Goal: Contribute content: Add original content to the website for others to see

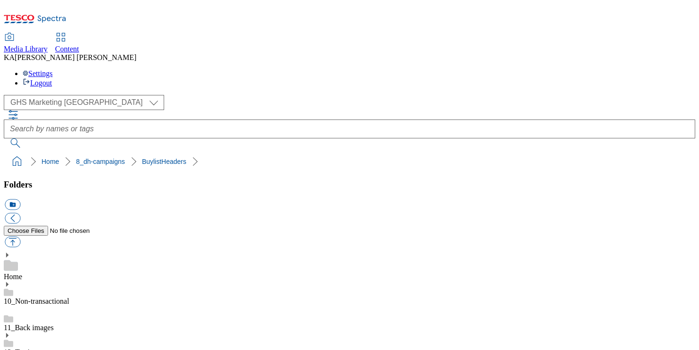
scroll to position [162, 0]
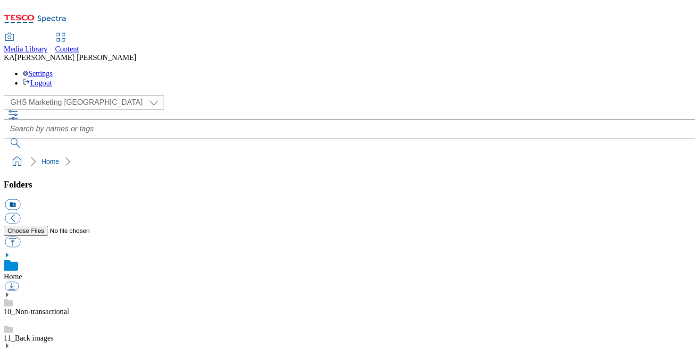
scroll to position [131, 0]
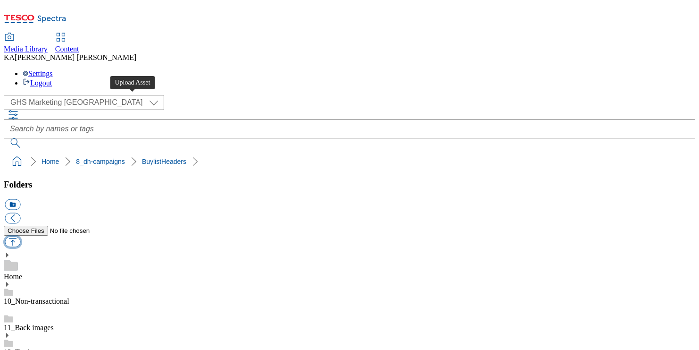
click at [20, 236] on button "button" at bounding box center [13, 241] width 16 height 11
type input "C:\fakepath\1757056099712-ad541482_Lindt_Excellence_LegoBrand_H_1184x333_V2.jpg"
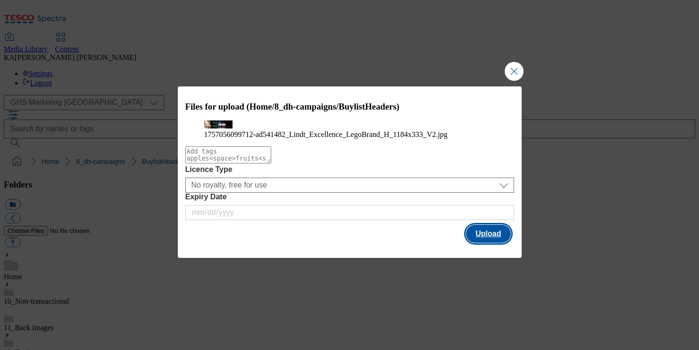
click at [489, 242] on button "Upload" at bounding box center [488, 234] width 44 height 18
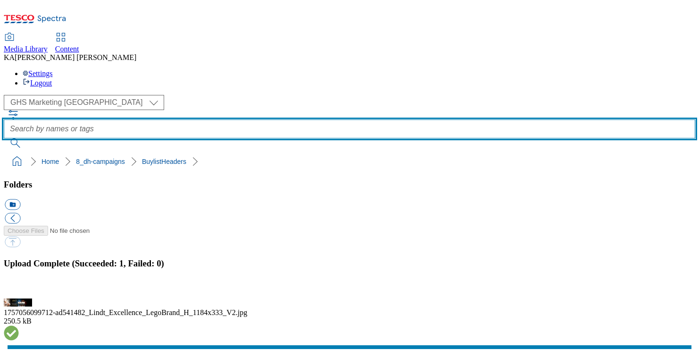
click at [258, 119] on input "text" at bounding box center [349, 128] width 691 height 19
paste input "lindt-excellence-25tw29"
type input "lindt-excellence-25tw29"
drag, startPoint x: 341, startPoint y: 57, endPoint x: 211, endPoint y: 51, distance: 130.3
click at [211, 95] on div "( optional ) GHS Marketing UK GHS Product UK GHS Marketing UK lindt-excellence-…" at bounding box center [349, 121] width 691 height 53
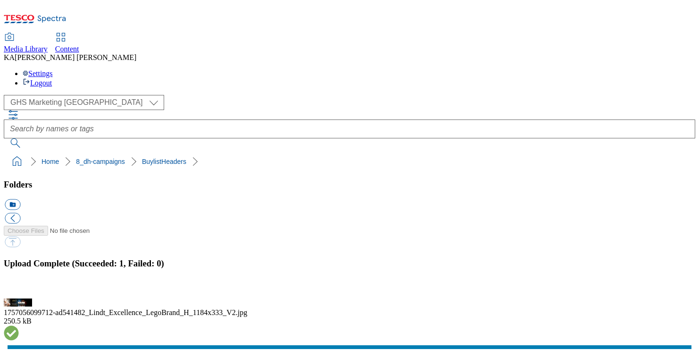
click at [19, 288] on button "button" at bounding box center [12, 292] width 14 height 9
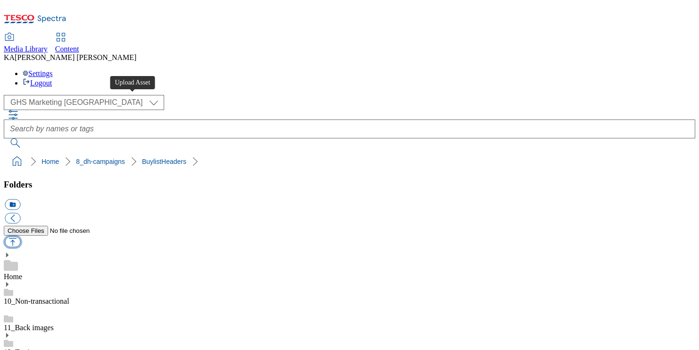
click at [20, 236] on button "button" at bounding box center [13, 241] width 16 height 11
type input "C:\fakepath\1757412737492-ad542082_Cereals_Nesquik_LegoBrand_H_1184x333_V1.jpg"
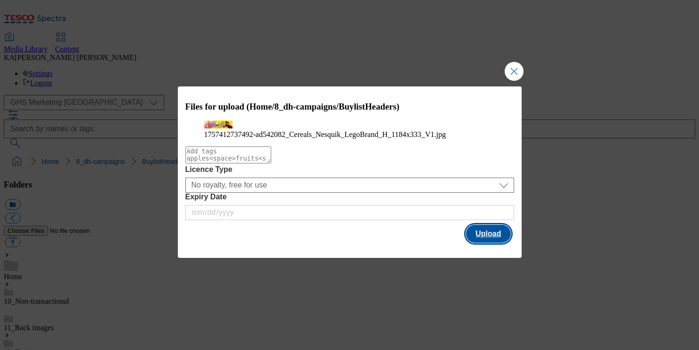
click at [487, 242] on button "Upload" at bounding box center [488, 234] width 44 height 18
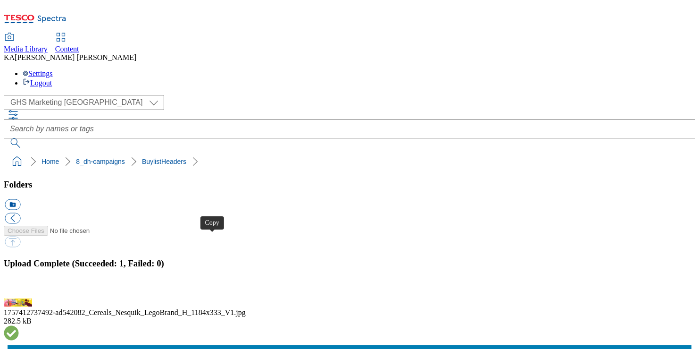
click at [19, 288] on button "button" at bounding box center [12, 292] width 14 height 9
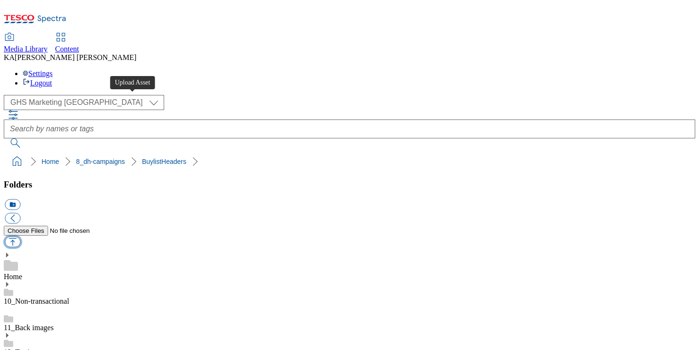
click at [20, 236] on button "button" at bounding box center [13, 241] width 16 height 11
type input "C:\fakepath\1757448770223-1184x333.jpg"
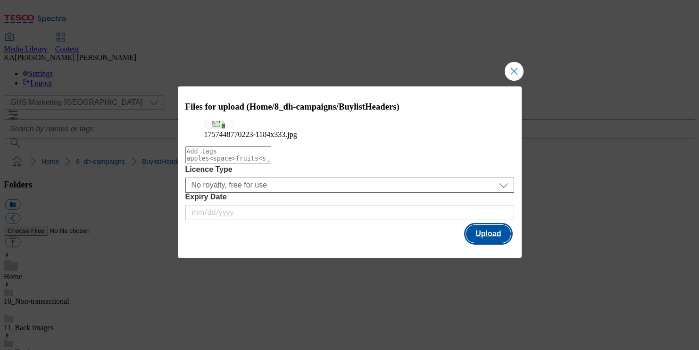
click at [480, 242] on button "Upload" at bounding box center [488, 234] width 44 height 18
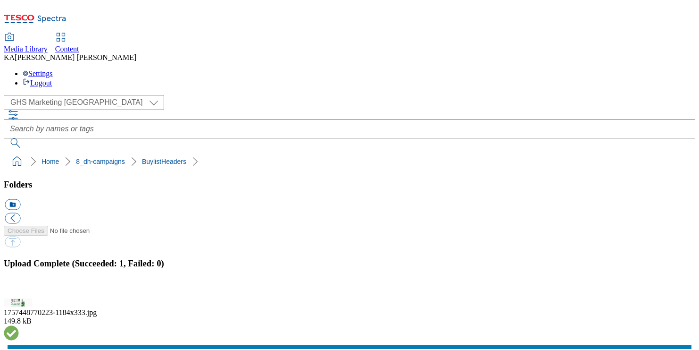
click at [19, 288] on button "button" at bounding box center [12, 292] width 14 height 9
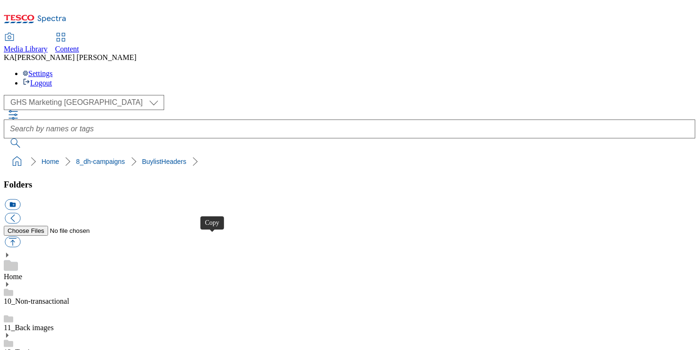
click at [20, 236] on button "button" at bounding box center [13, 241] width 16 height 11
type input "C:\fakepath\1756824031739-ad541985_Haleon_LegoBrand_H_1184X333_V1.jpg"
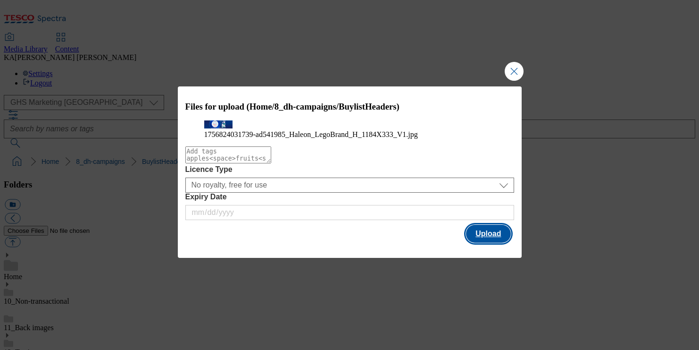
click at [495, 242] on button "Upload" at bounding box center [488, 234] width 44 height 18
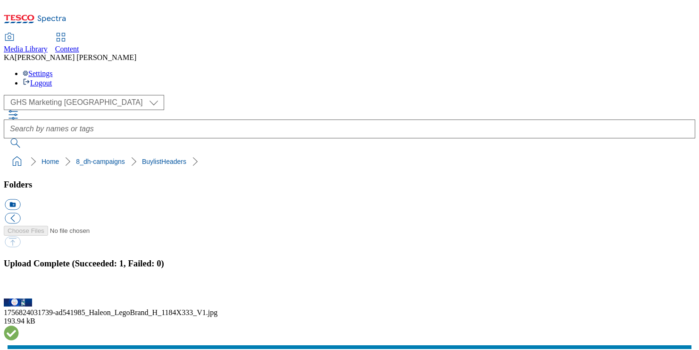
click at [19, 288] on button "button" at bounding box center [12, 292] width 14 height 9
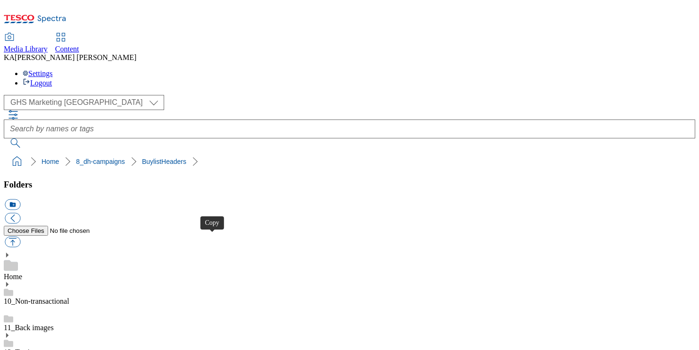
click at [20, 236] on button "button" at bounding box center [13, 241] width 16 height 11
type input "C:\fakepath\1757424114854-ad541982_Otrivine_LegoBrand_H_1184X333_V1.jpg"
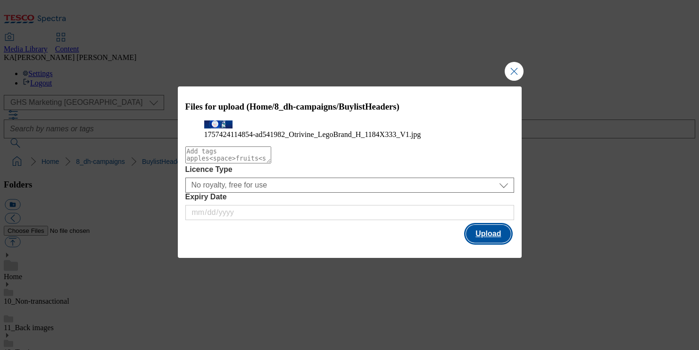
click at [484, 242] on button "Upload" at bounding box center [488, 234] width 44 height 18
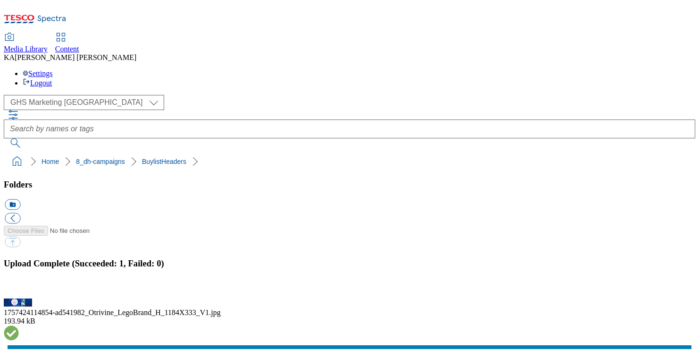
click at [19, 288] on button "button" at bounding box center [12, 292] width 14 height 9
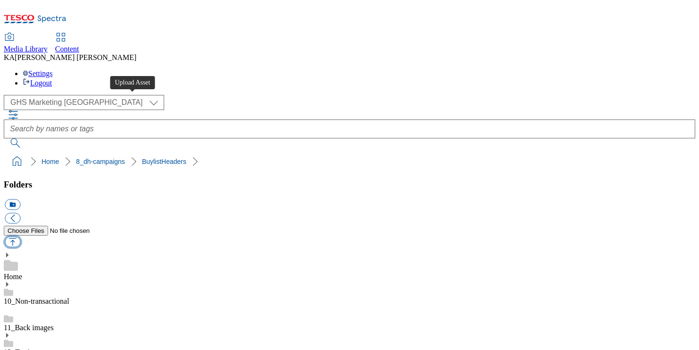
click at [20, 236] on button "button" at bounding box center [13, 241] width 16 height 11
type input "C:\fakepath\1755762849398-ad541841_RB_Nurofen_LegoBrand_H_1184x333_V1.jpg"
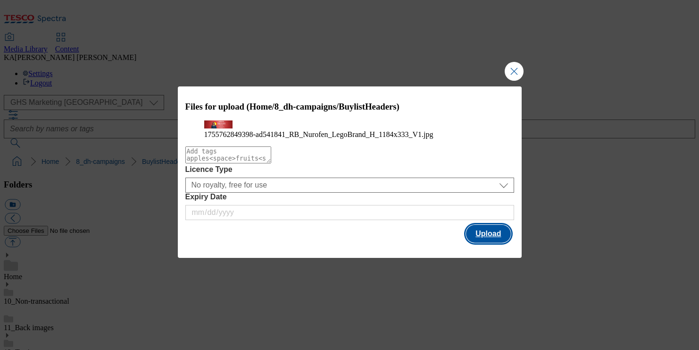
click at [495, 242] on button "Upload" at bounding box center [488, 234] width 44 height 18
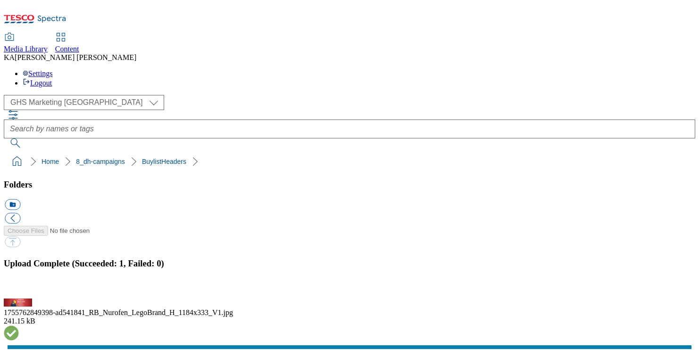
click at [19, 288] on button "button" at bounding box center [12, 292] width 14 height 9
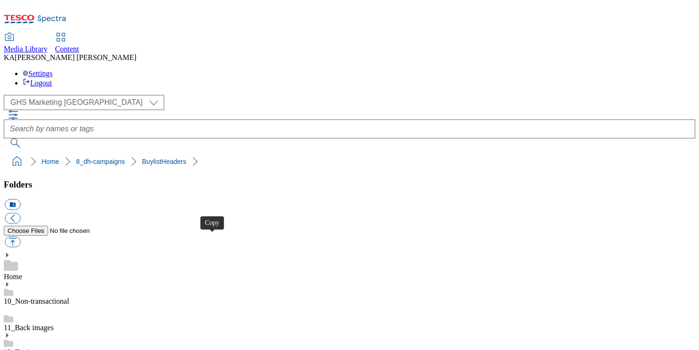
click at [20, 236] on button "button" at bounding box center [13, 241] width 16 height 11
type input "C:\fakepath\1755583463235-ad541629_Chicago_Town_LegoBrand_H_1184x333_V2.jpg"
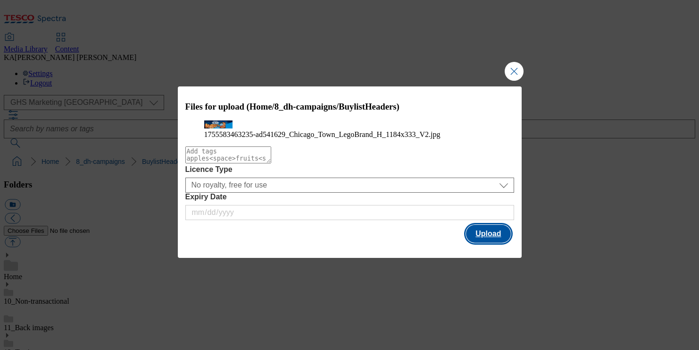
click at [488, 242] on button "Upload" at bounding box center [488, 234] width 44 height 18
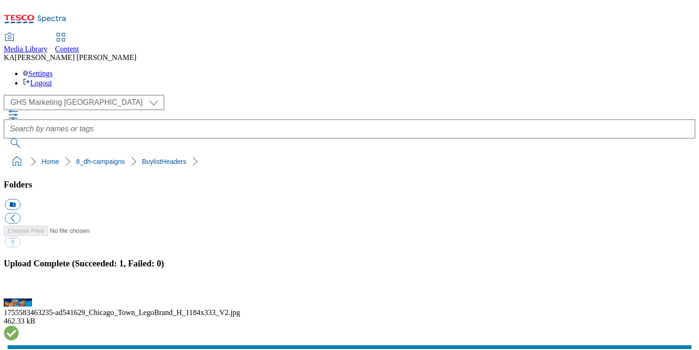
click at [19, 288] on button "button" at bounding box center [12, 292] width 14 height 9
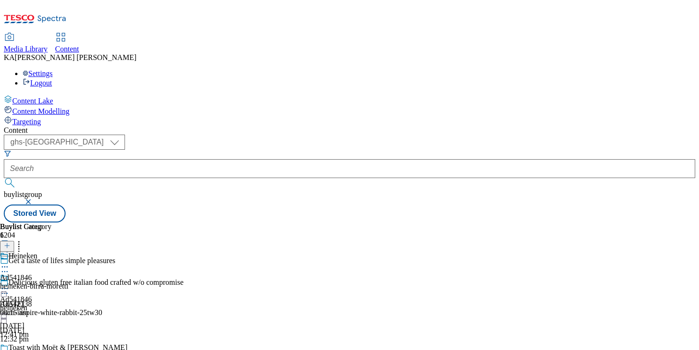
select select "ghs-[GEOGRAPHIC_DATA]"
click at [34, 199] on button "button" at bounding box center [29, 202] width 9 height 6
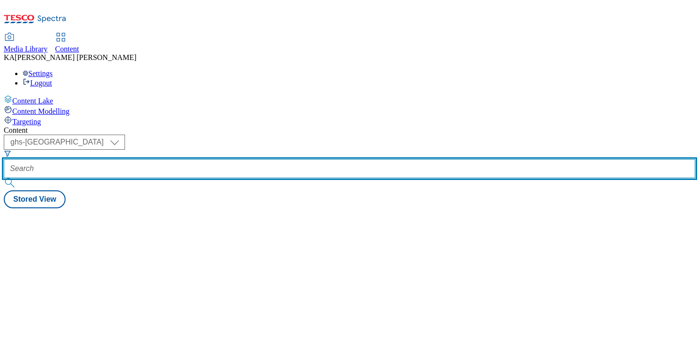
click at [226, 159] on input "text" at bounding box center [349, 168] width 691 height 19
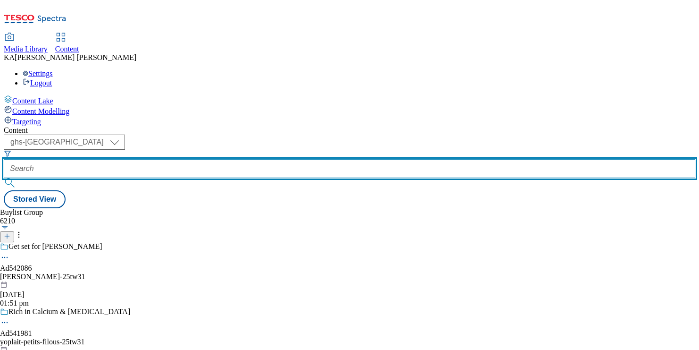
paste input "lindt-excellence-25tw29"
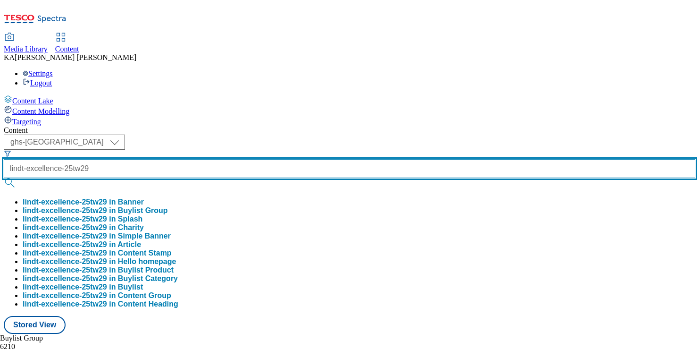
type input "lindt-excellence-25tw29"
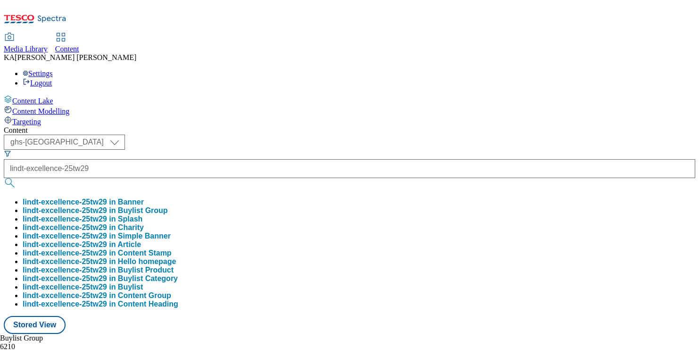
scroll to position [0, 0]
click at [168, 206] on button "lindt-excellence-25tw29 in Buylist Group" at bounding box center [95, 210] width 145 height 8
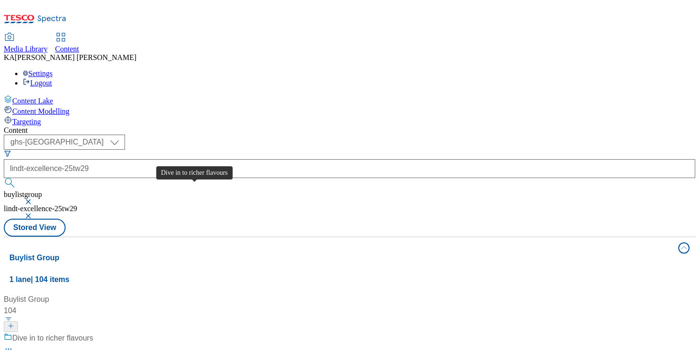
click at [93, 332] on div "Dive in to richer flavours" at bounding box center [52, 337] width 81 height 11
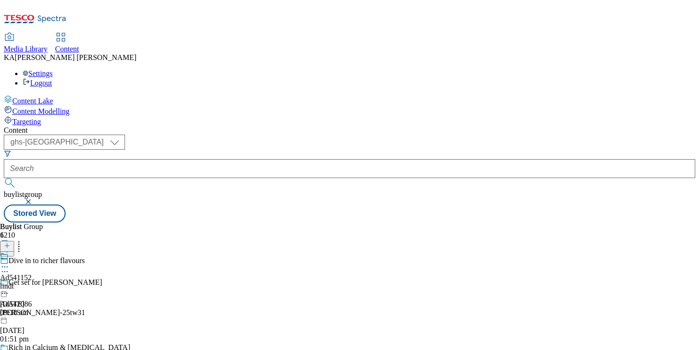
click at [9, 262] on icon at bounding box center [4, 266] width 9 height 9
click at [44, 281] on button "Edit" at bounding box center [31, 286] width 25 height 11
select select "tactical"
select select "supplier funded short term 1-3 weeks"
select select "dunnhumby"
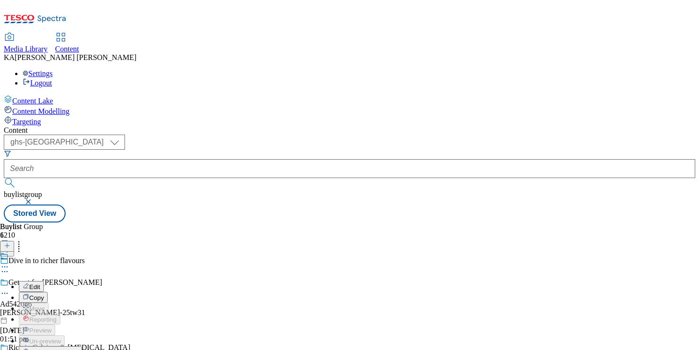
select select "Banner"
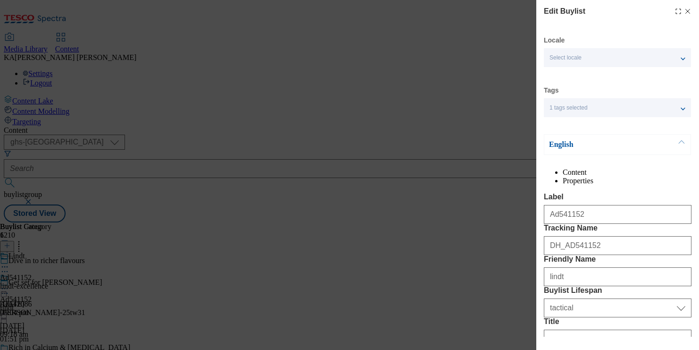
click at [688, 11] on line "Modal" at bounding box center [688, 11] width 4 height 4
select select "tactical"
select select "supplier funded short term 1-3 weeks"
select select "dunnhumby"
select select "Banner"
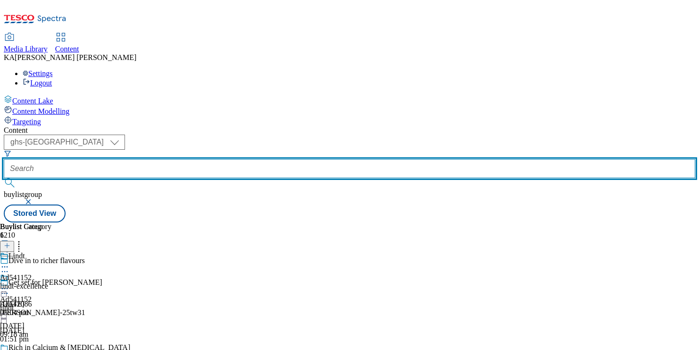
click at [214, 159] on input "text" at bounding box center [349, 168] width 691 height 19
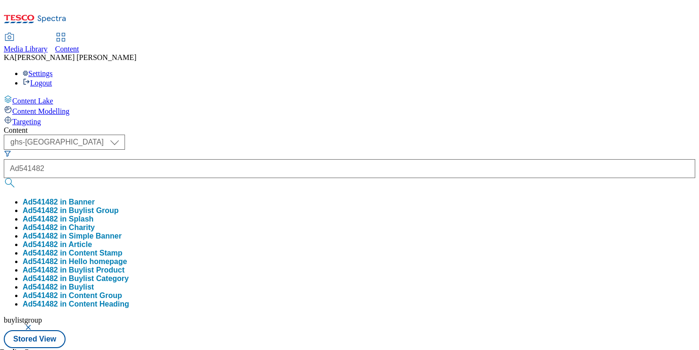
click at [119, 206] on button "Ad541482 in Buylist Group" at bounding box center [71, 210] width 96 height 8
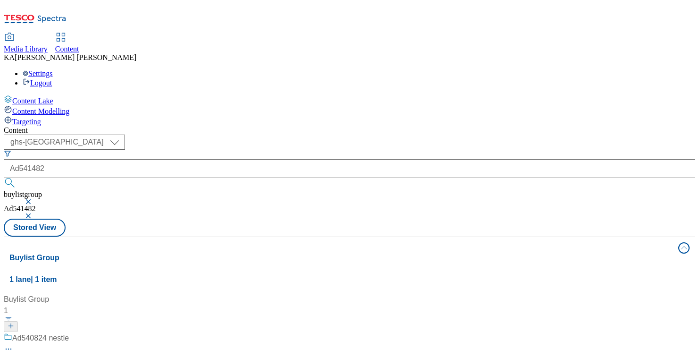
click at [34, 199] on button "button" at bounding box center [29, 202] width 9 height 6
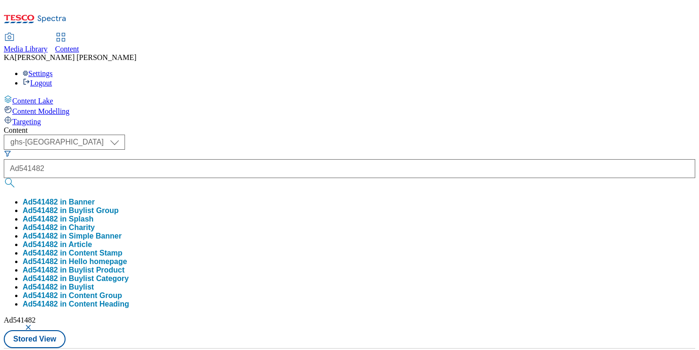
click at [129, 274] on button "Ad541482 in Buylist Category" at bounding box center [76, 278] width 106 height 8
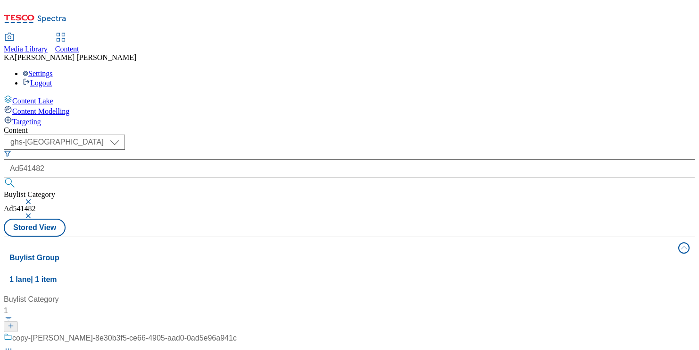
click at [34, 199] on button "button" at bounding box center [29, 202] width 9 height 6
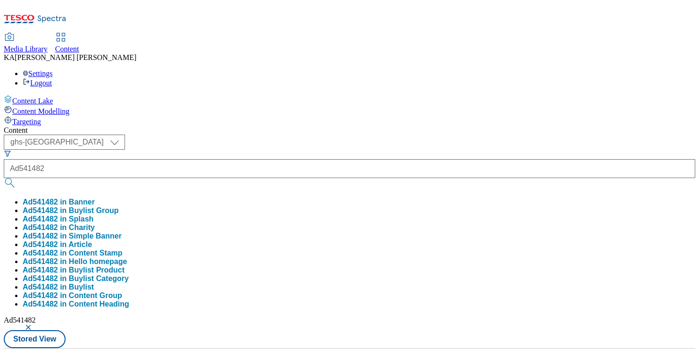
click at [94, 283] on button "Ad541482 in Buylist" at bounding box center [58, 287] width 71 height 8
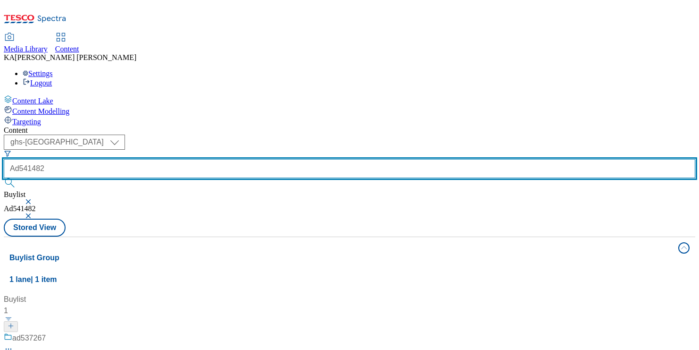
drag, startPoint x: 235, startPoint y: 76, endPoint x: 187, endPoint y: 73, distance: 48.7
click at [187, 150] on form "Ad541482" at bounding box center [349, 170] width 691 height 41
paste input "nestle-nesquik-25tw29"
type input "nestle-nesquik-25tw29"
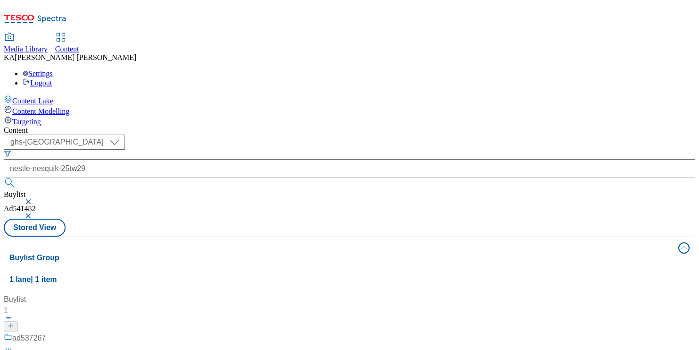
click at [34, 199] on button "button" at bounding box center [29, 202] width 9 height 6
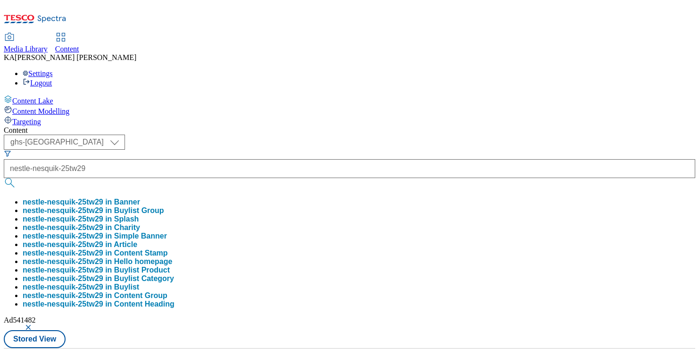
click at [34, 324] on button "button" at bounding box center [29, 327] width 9 height 6
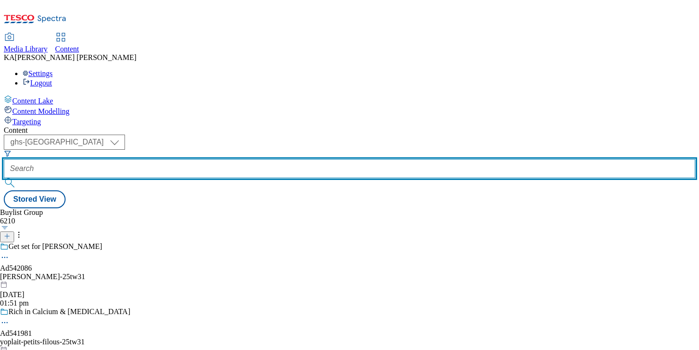
click at [221, 159] on input "text" at bounding box center [349, 168] width 691 height 19
paste input "nestle-nesquik-25tw29"
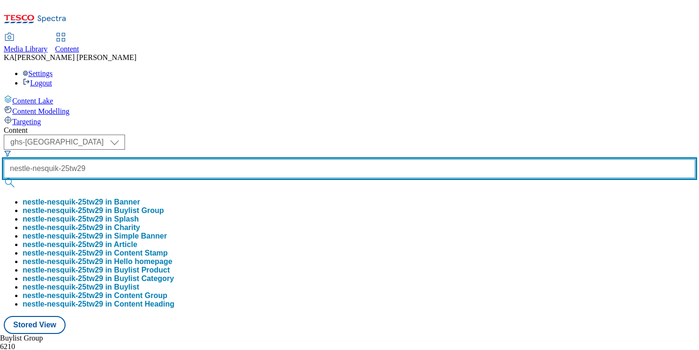
type input "nestle-nesquik-25tw29"
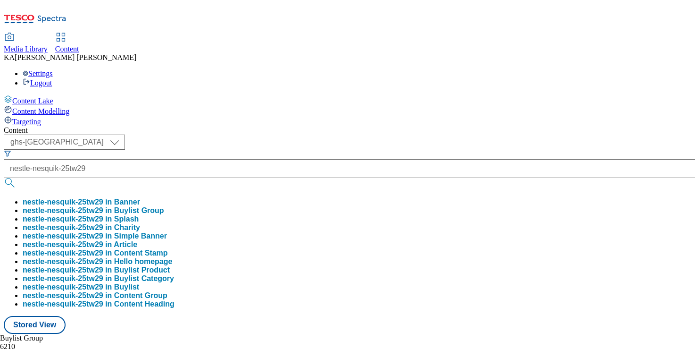
click at [164, 206] on button "nestle-nesquik-25tw29 in Buylist Group" at bounding box center [94, 210] width 142 height 8
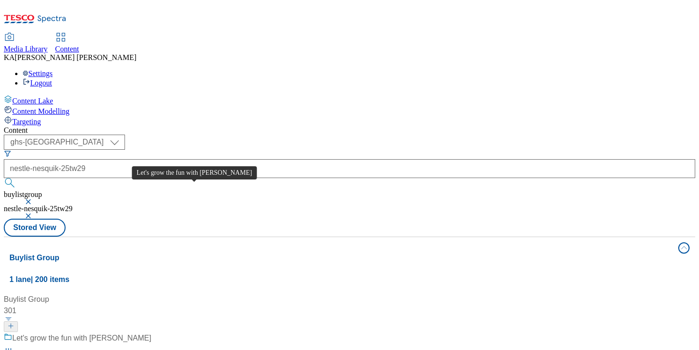
click at [151, 332] on div "Let's grow the fun with [PERSON_NAME]" at bounding box center [81, 337] width 139 height 11
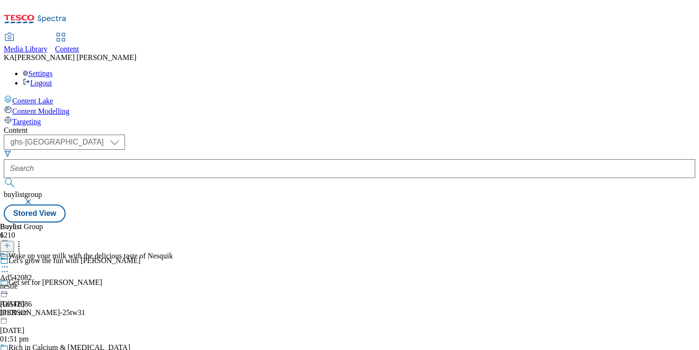
click at [9, 262] on icon at bounding box center [4, 266] width 9 height 9
click at [44, 281] on button "Edit" at bounding box center [31, 286] width 25 height 11
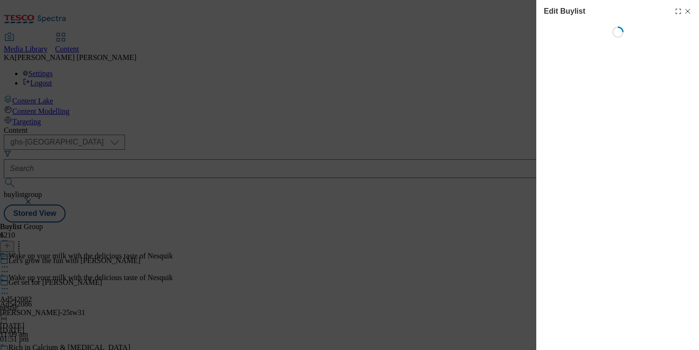
select select "tactical"
select select "supplier funded short term 1-3 weeks"
select select "dunnhumby"
select select "Banner"
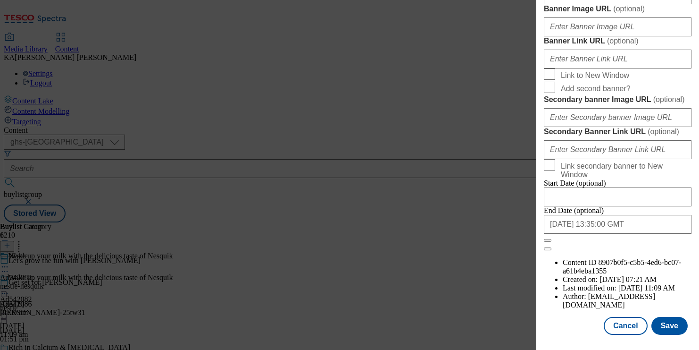
scroll to position [813, 0]
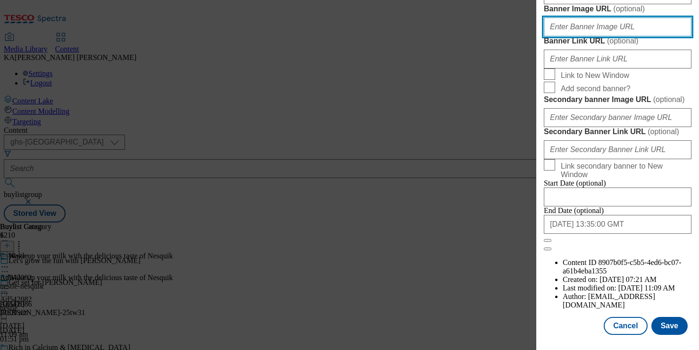
click at [592, 36] on input "Banner Image URL ( optional )" at bounding box center [618, 26] width 148 height 19
paste input "[URL][DOMAIN_NAME]"
type input "[URL][DOMAIN_NAME]"
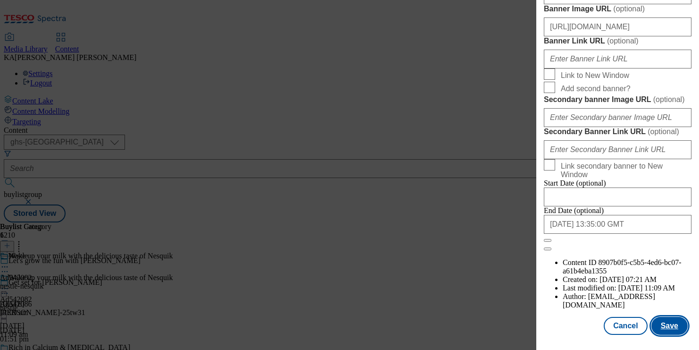
click at [659, 325] on button "Save" at bounding box center [669, 325] width 36 height 18
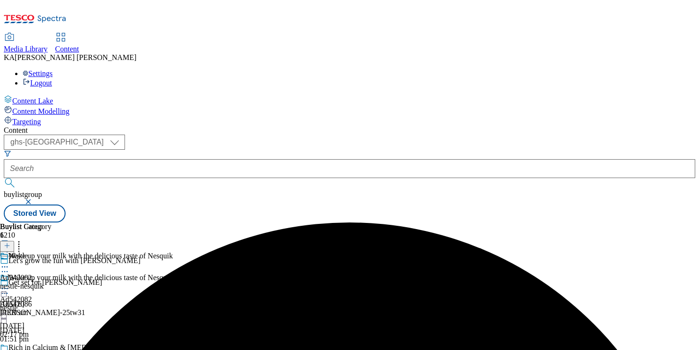
click at [9, 283] on icon at bounding box center [4, 287] width 9 height 9
click at [51, 348] on span "Preview" at bounding box center [40, 351] width 22 height 7
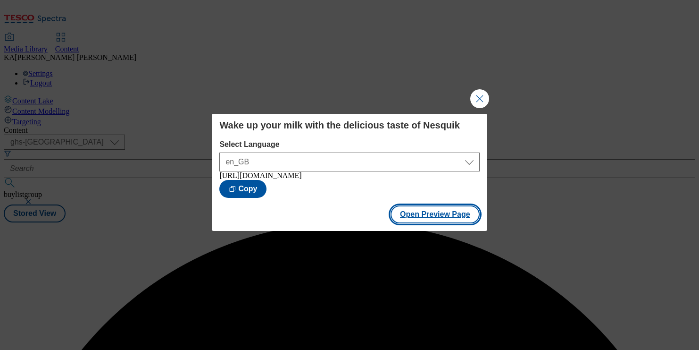
click at [404, 214] on button "Open Preview Page" at bounding box center [435, 214] width 89 height 18
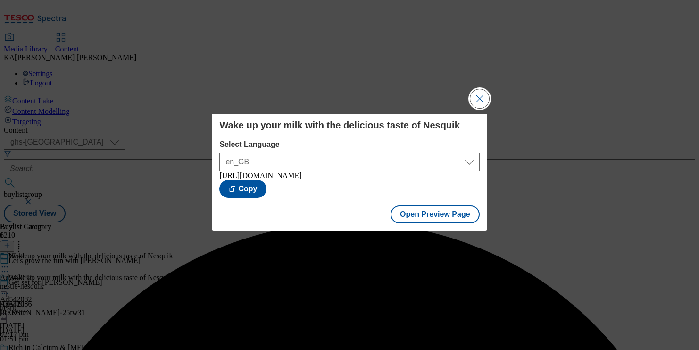
click at [478, 95] on button "Close Modal" at bounding box center [479, 98] width 19 height 19
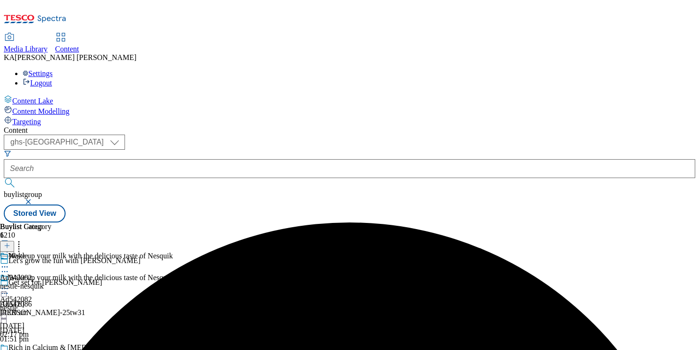
click at [9, 283] on icon at bounding box center [4, 287] width 9 height 9
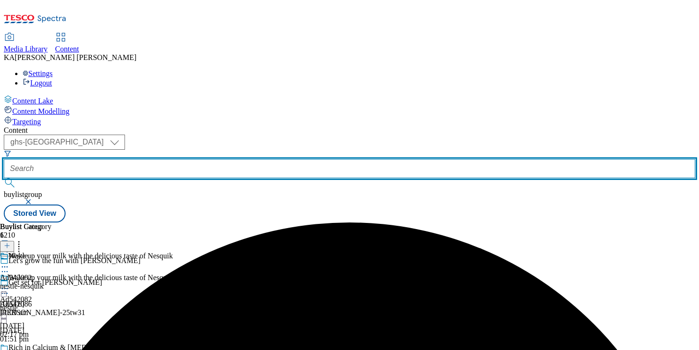
click at [226, 159] on input "text" at bounding box center [349, 168] width 691 height 19
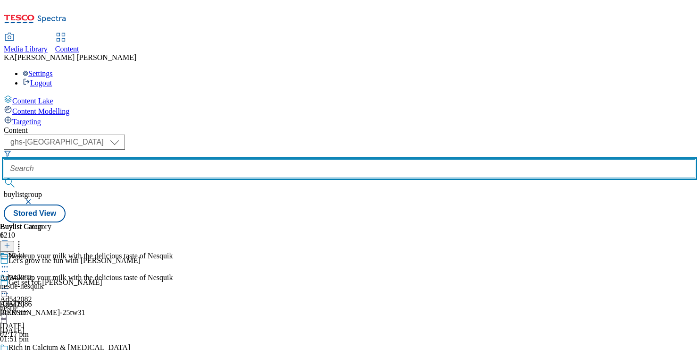
paste input "ss-ulcif"
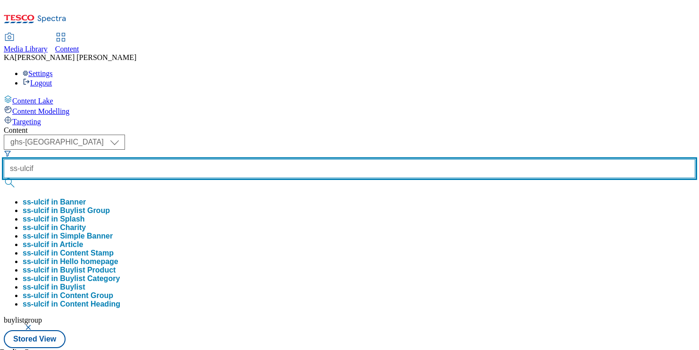
type input "ss-ulcif"
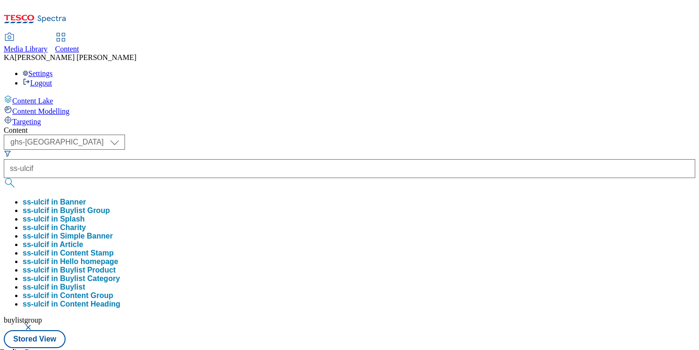
click at [110, 206] on button "ss-ulcif in Buylist Group" at bounding box center [66, 210] width 87 height 8
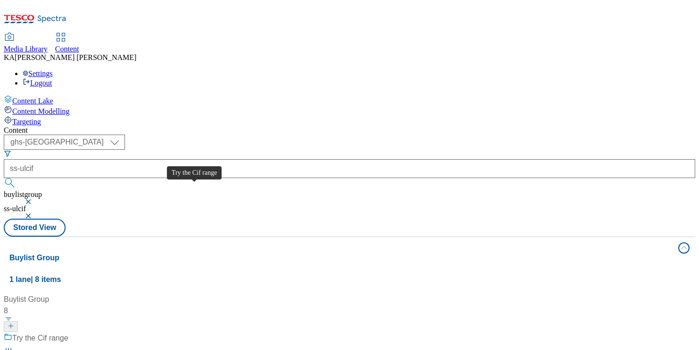
click at [68, 332] on div "Try the Cif range" at bounding box center [40, 337] width 56 height 11
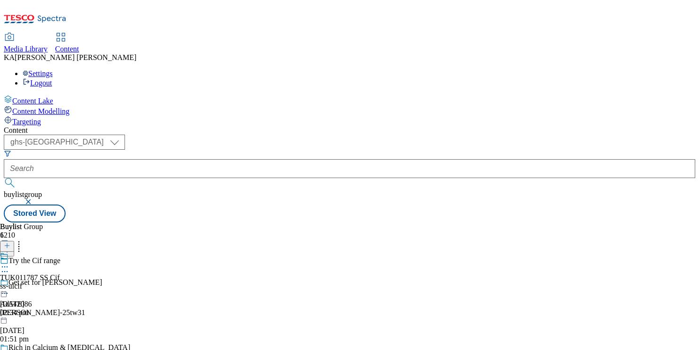
click at [9, 262] on icon at bounding box center [4, 266] width 9 height 9
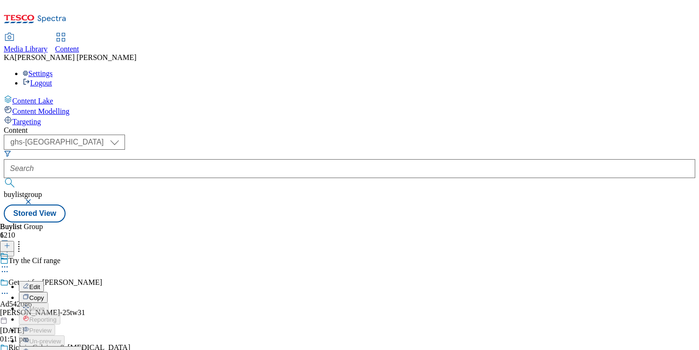
click at [40, 283] on span "Edit" at bounding box center [34, 286] width 11 height 7
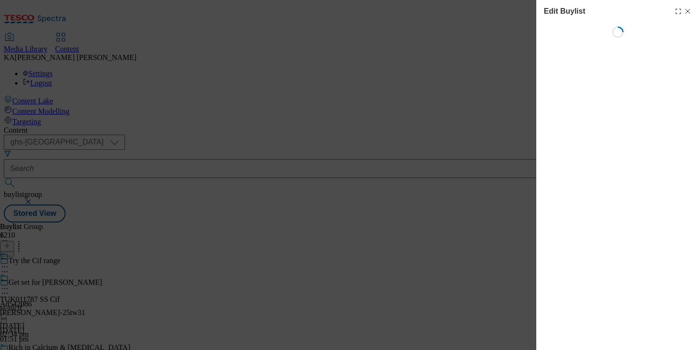
select select "tactical"
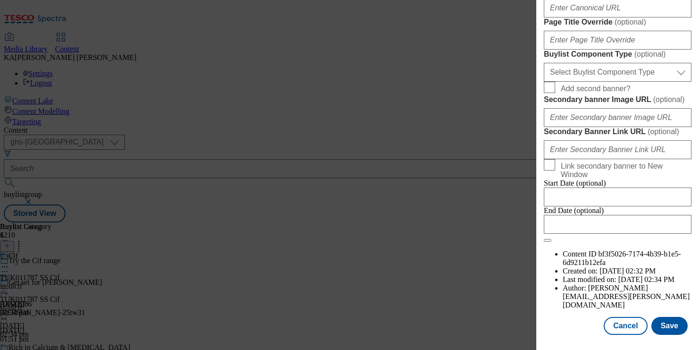
scroll to position [841, 0]
click at [574, 82] on select "Select Buylist Component Type Banner Competition Header Meal" at bounding box center [618, 72] width 148 height 19
select select "Banner"
click at [544, 82] on select "Select Buylist Component Type Banner Competition Header Meal" at bounding box center [618, 72] width 148 height 19
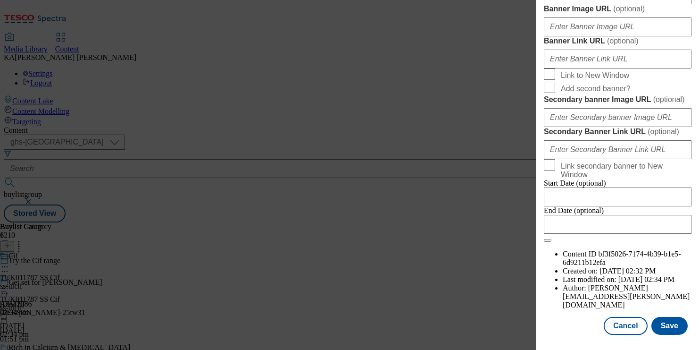
scroll to position [896, 0]
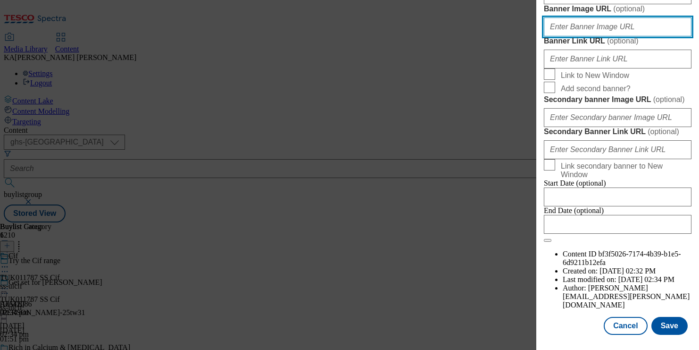
click at [574, 36] on input "Banner Image URL ( optional )" at bounding box center [618, 26] width 148 height 19
paste input "[URL][DOMAIN_NAME]"
type input "[URL][DOMAIN_NAME]"
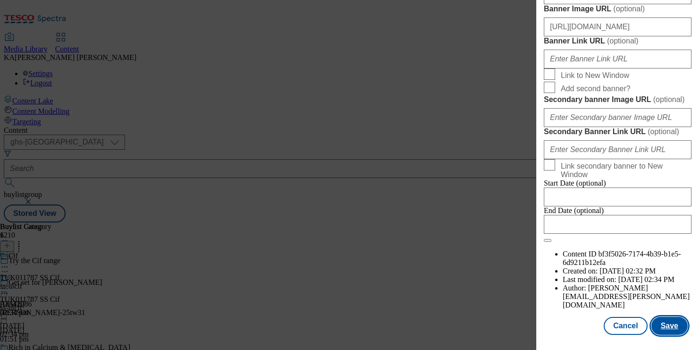
click at [673, 325] on button "Save" at bounding box center [669, 325] width 36 height 18
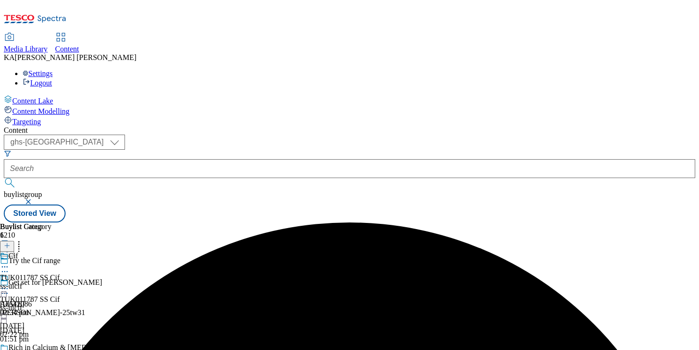
click at [9, 283] on icon at bounding box center [4, 287] width 9 height 9
click at [51, 348] on span "Preview" at bounding box center [40, 351] width 22 height 7
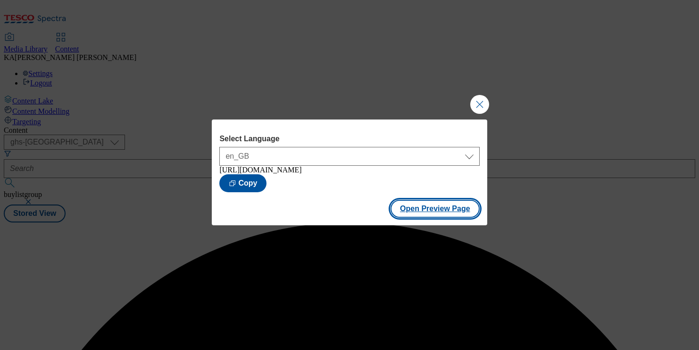
click at [405, 200] on button "Open Preview Page" at bounding box center [435, 209] width 89 height 18
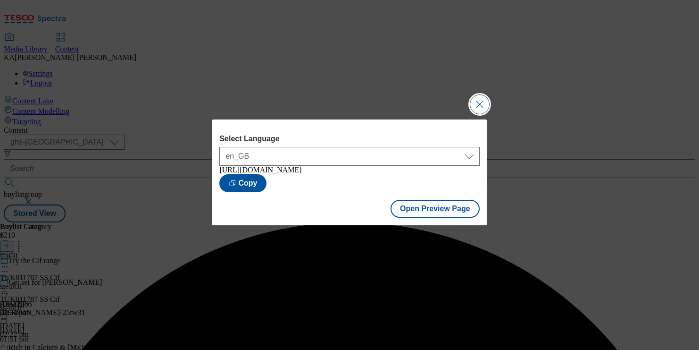
click at [480, 99] on button "Close Modal" at bounding box center [479, 104] width 19 height 19
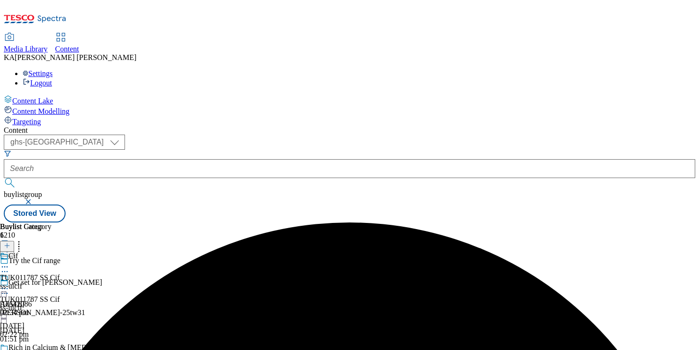
click at [9, 283] on icon at bounding box center [4, 287] width 9 height 9
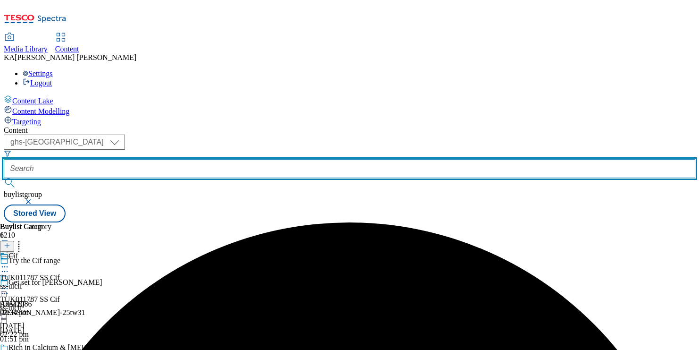
click at [233, 159] on input "text" at bounding box center [349, 168] width 691 height 19
paste input "haleon-otrivine-25tw30"
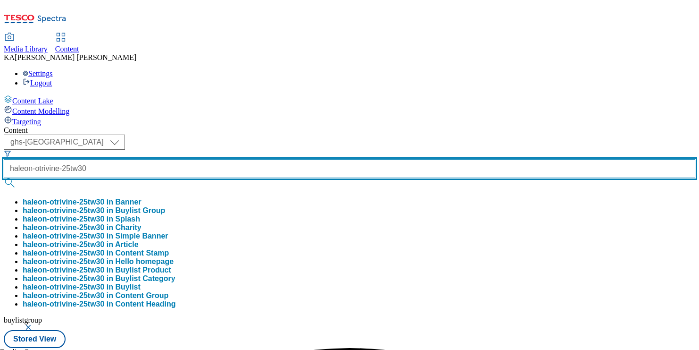
type input "haleon-otrivine-25tw30"
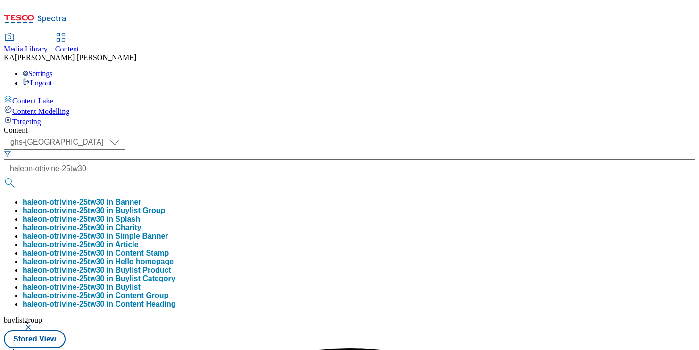
click at [165, 206] on button "haleon-otrivine-25tw30 in Buylist Group" at bounding box center [94, 210] width 142 height 8
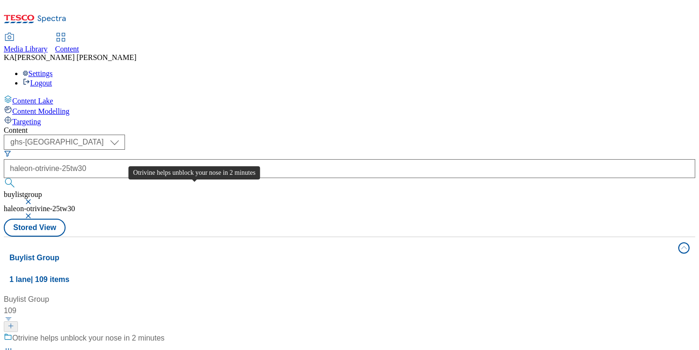
click at [165, 332] on div "Otrivine helps unblock your nose in 2 minutes" at bounding box center [88, 337] width 152 height 11
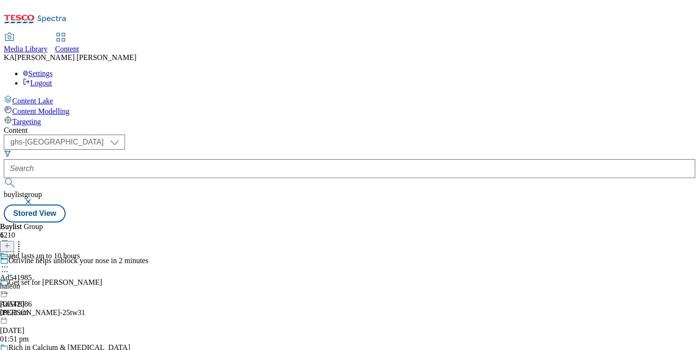
click at [9, 262] on icon at bounding box center [4, 266] width 9 height 9
click at [40, 283] on span "Edit" at bounding box center [34, 286] width 11 height 7
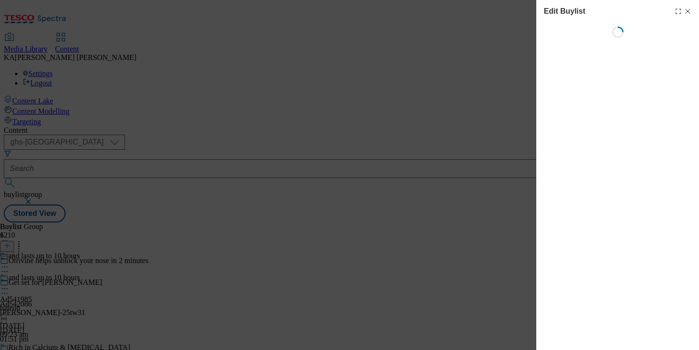
select select "tactical"
select select "supplier funded short term 1-3 weeks"
select select "dunnhumby"
select select "Banner"
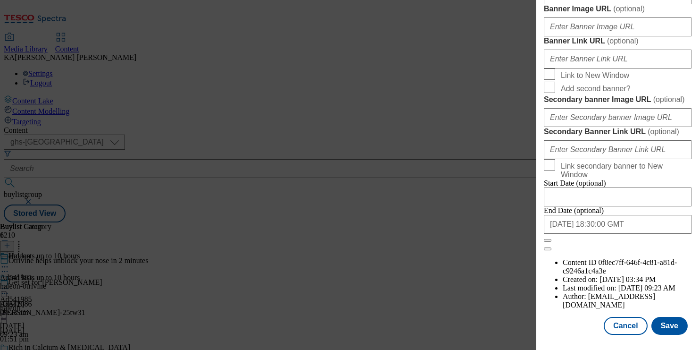
scroll to position [850, 0]
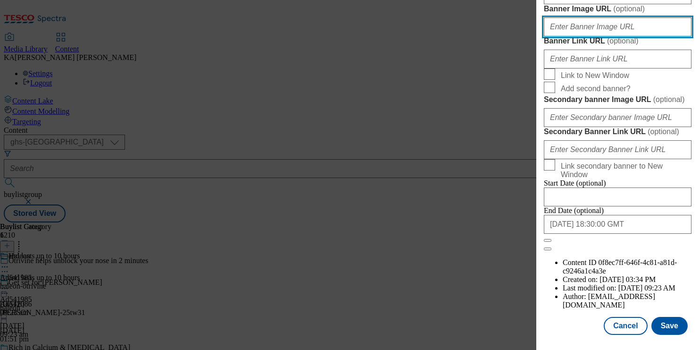
click at [573, 36] on input "Banner Image URL ( optional )" at bounding box center [618, 26] width 148 height 19
paste input "[URL][DOMAIN_NAME]"
type input "[URL][DOMAIN_NAME]"
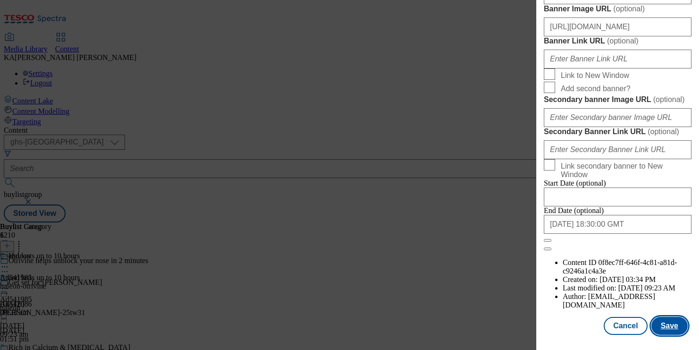
scroll to position [0, 0]
click at [668, 325] on button "Save" at bounding box center [669, 325] width 36 height 18
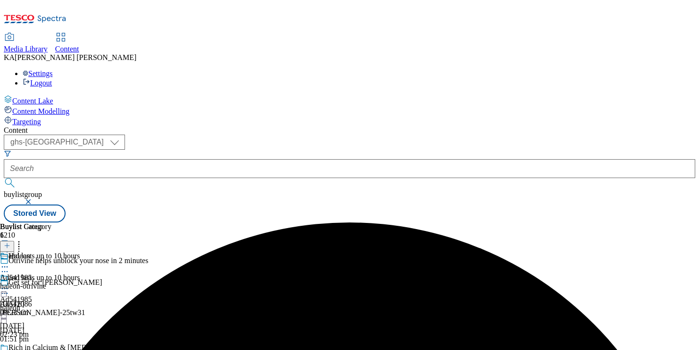
click at [9, 283] on icon at bounding box center [4, 287] width 9 height 9
click at [51, 348] on span "Preview" at bounding box center [40, 351] width 22 height 7
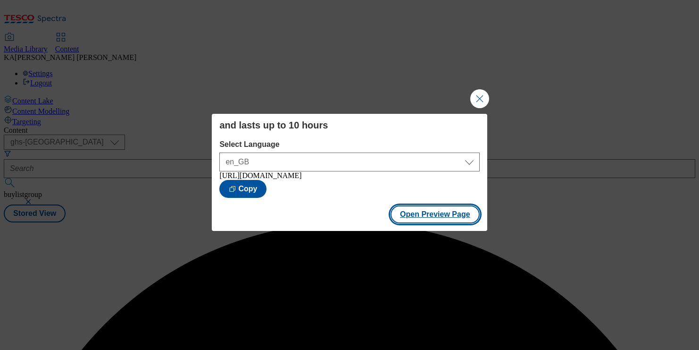
click at [409, 214] on button "Open Preview Page" at bounding box center [435, 214] width 89 height 18
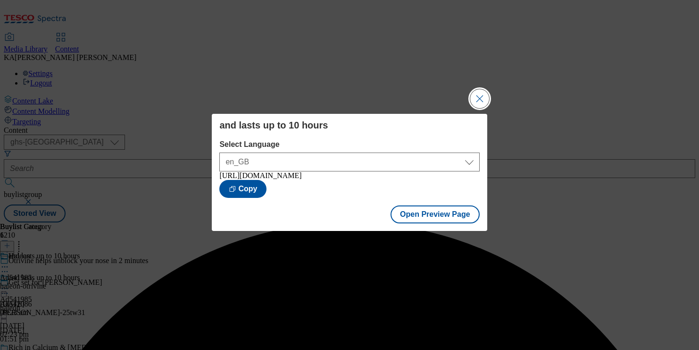
click at [477, 93] on button "Close Modal" at bounding box center [479, 98] width 19 height 19
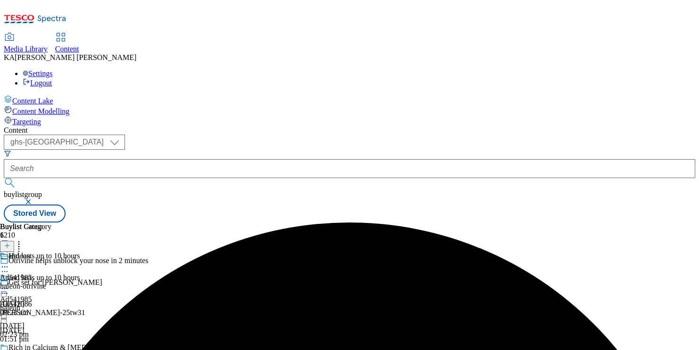
click at [9, 283] on icon at bounding box center [4, 287] width 9 height 9
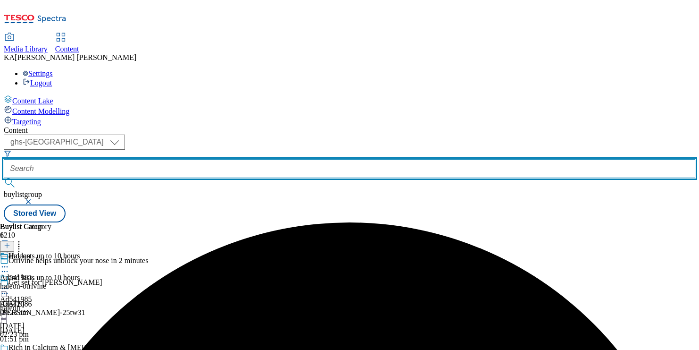
click at [228, 159] on input "text" at bounding box center [349, 168] width 691 height 19
paste input "haleon-otrivine-spray-25tw30"
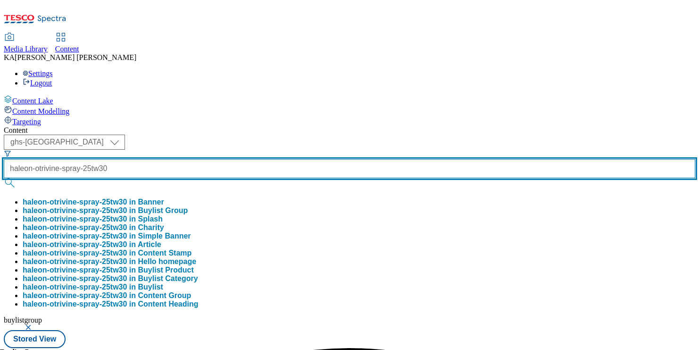
type input "haleon-otrivine-spray-25tw30"
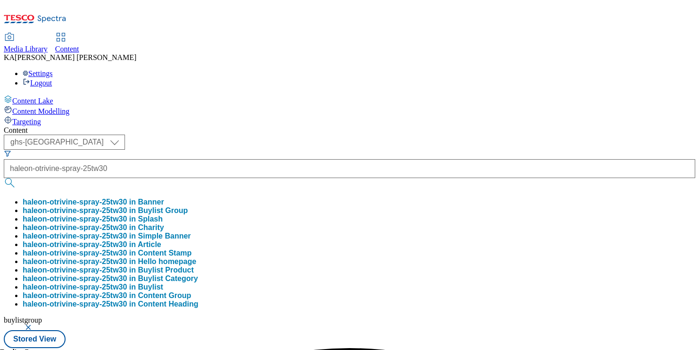
click at [188, 206] on button "haleon-otrivine-spray-25tw30 in Buylist Group" at bounding box center [105, 210] width 165 height 8
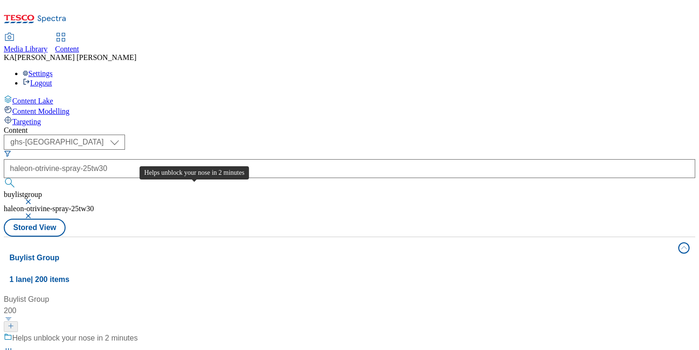
click at [138, 332] on div "Helps unblock your nose in 2 minutes" at bounding box center [74, 337] width 125 height 11
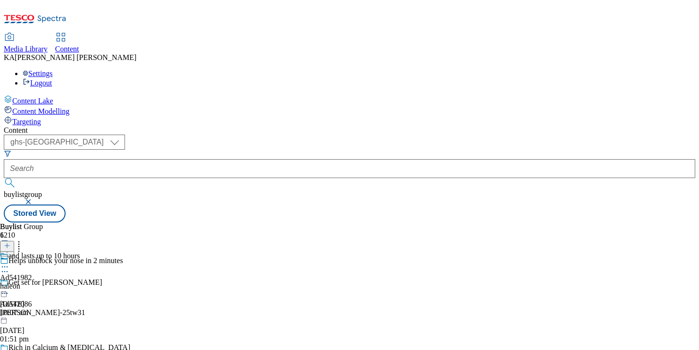
click at [9, 262] on icon at bounding box center [4, 266] width 9 height 9
click at [40, 283] on span "Edit" at bounding box center [34, 286] width 11 height 7
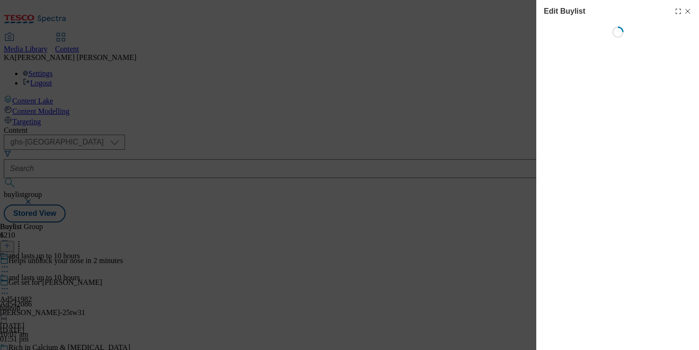
select select "tactical"
select select "supplier funded short term 1-3 weeks"
select select "dunnhumby"
select select "Banner"
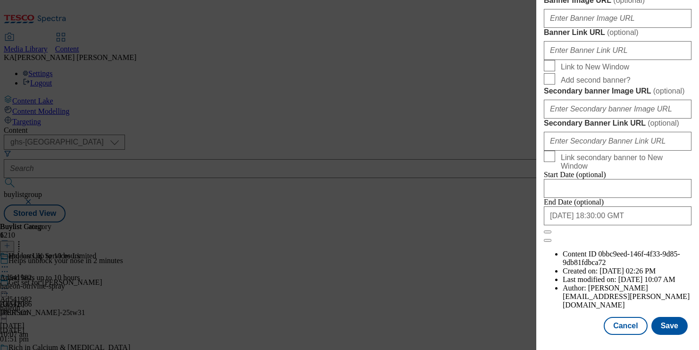
scroll to position [834, 0]
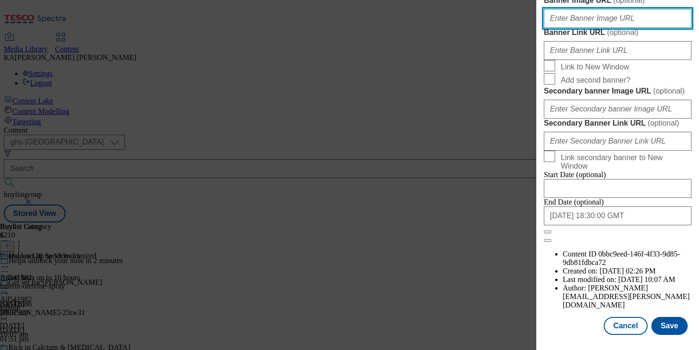
click at [564, 28] on input "Banner Image URL ( optional )" at bounding box center [618, 18] width 148 height 19
paste input "[URL][DOMAIN_NAME]"
type input "[URL][DOMAIN_NAME]"
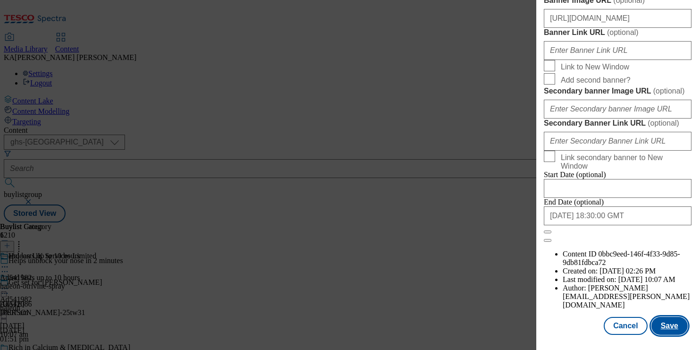
click at [659, 325] on button "Save" at bounding box center [669, 325] width 36 height 18
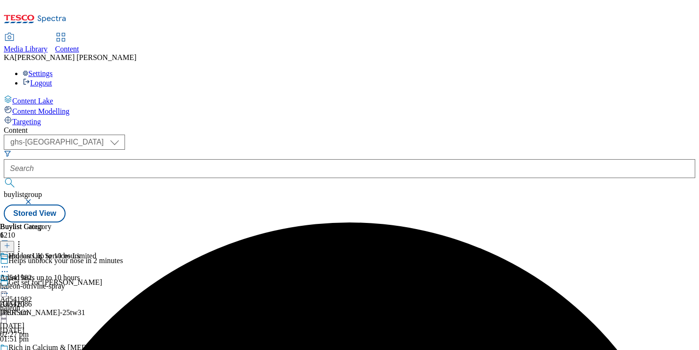
click at [9, 283] on icon at bounding box center [4, 287] width 9 height 9
click at [51, 348] on span "Preview" at bounding box center [40, 351] width 22 height 7
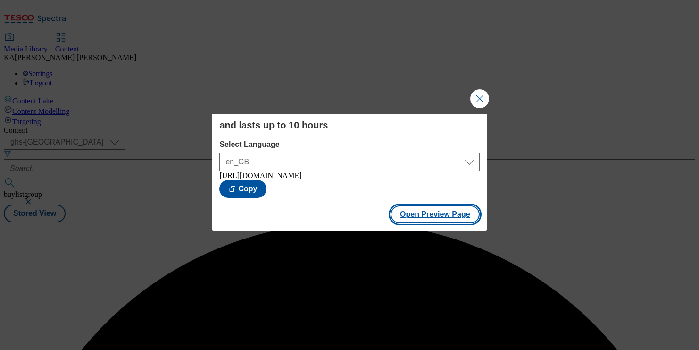
click at [402, 215] on button "Open Preview Page" at bounding box center [435, 214] width 89 height 18
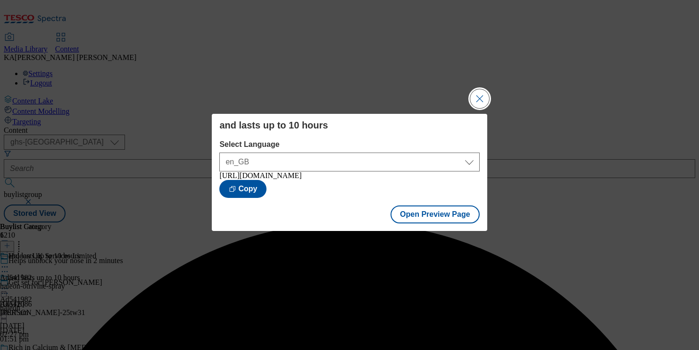
click at [471, 95] on button "Close Modal" at bounding box center [479, 98] width 19 height 19
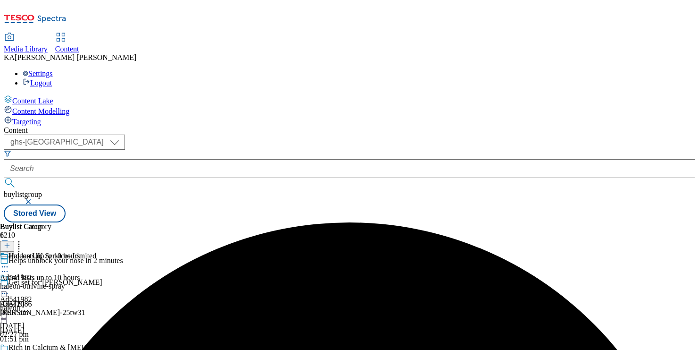
click at [9, 283] on icon at bounding box center [4, 287] width 9 height 9
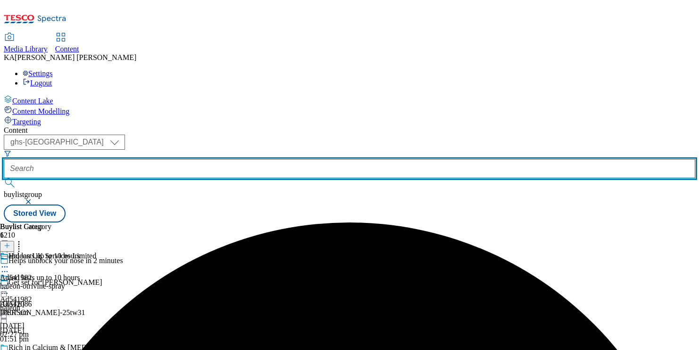
click at [236, 159] on input "text" at bounding box center [349, 168] width 691 height 19
paste input "reckitt-[MEDICAL_DATA]-25tw30"
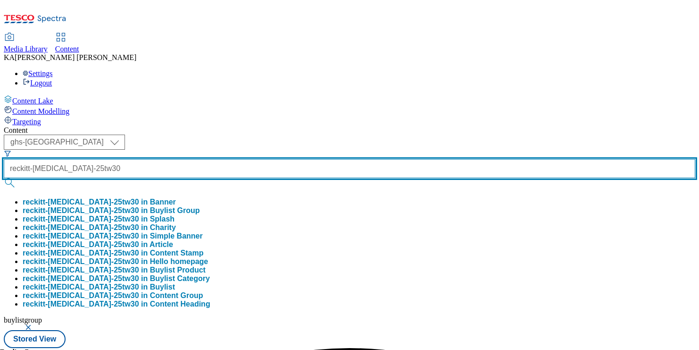
scroll to position [0, 2]
type input "reckitt-[MEDICAL_DATA]-25tw30"
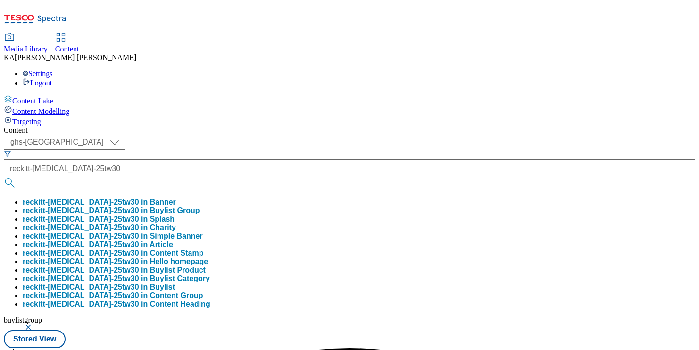
click at [200, 206] on button "reckitt-[MEDICAL_DATA]-25tw30 in Buylist Group" at bounding box center [111, 210] width 177 height 8
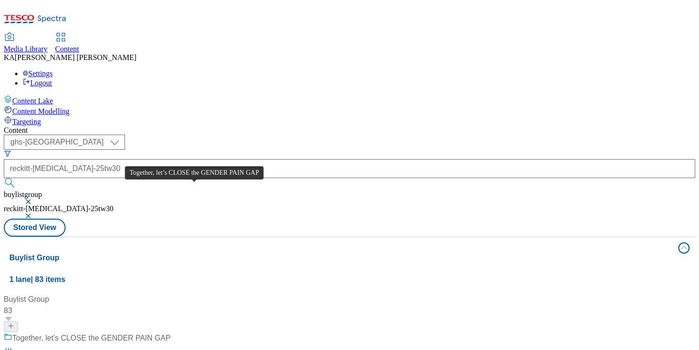
click at [171, 332] on div "Together, let’s CLOSE the GENDER PAIN GAP" at bounding box center [91, 337] width 158 height 11
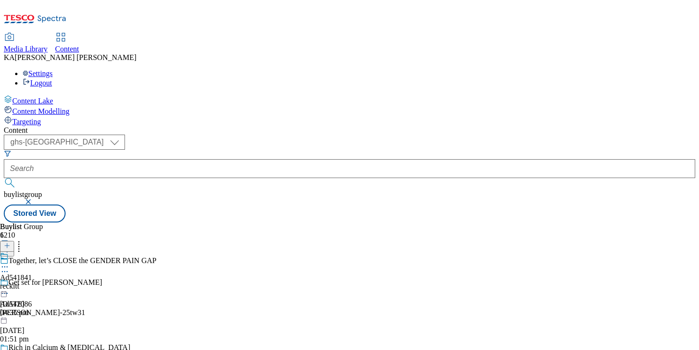
click at [3, 266] on circle at bounding box center [2, 266] width 1 height 1
click at [44, 281] on button "Edit" at bounding box center [31, 286] width 25 height 11
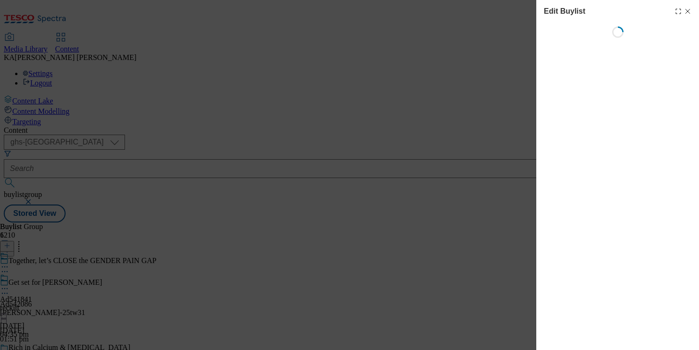
select select "tactical"
select select "supplier funded short term 1-3 weeks"
select select "dunnhumby"
select select "Banner"
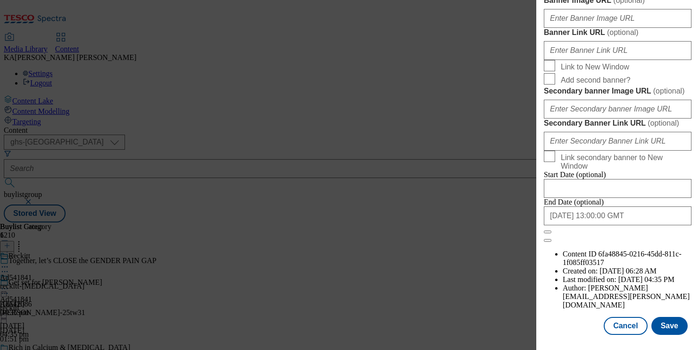
scroll to position [861, 0]
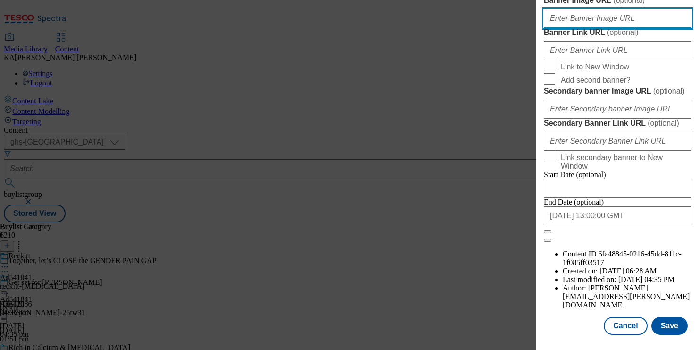
click at [576, 28] on input "Banner Image URL ( optional )" at bounding box center [618, 18] width 148 height 19
paste input "[URL][DOMAIN_NAME][MEDICAL_DATA]"
type input "[URL][DOMAIN_NAME][MEDICAL_DATA]"
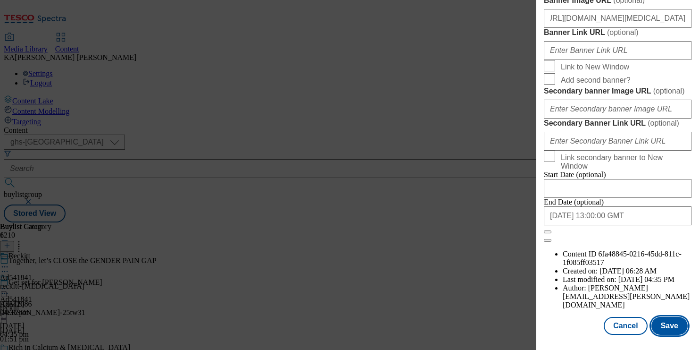
click at [664, 324] on button "Save" at bounding box center [669, 325] width 36 height 18
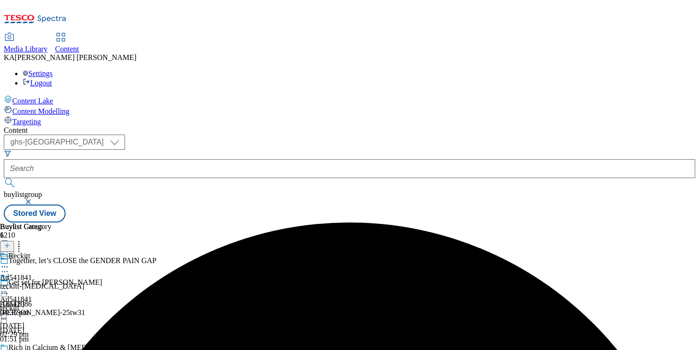
click at [9, 283] on icon at bounding box center [4, 287] width 9 height 9
click at [51, 348] on span "Preview" at bounding box center [40, 351] width 22 height 7
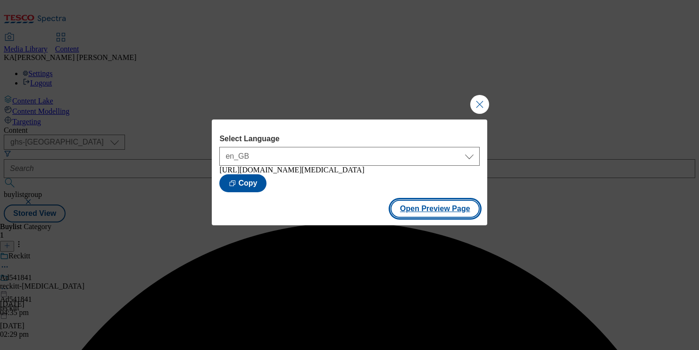
click at [409, 207] on button "Open Preview Page" at bounding box center [435, 209] width 89 height 18
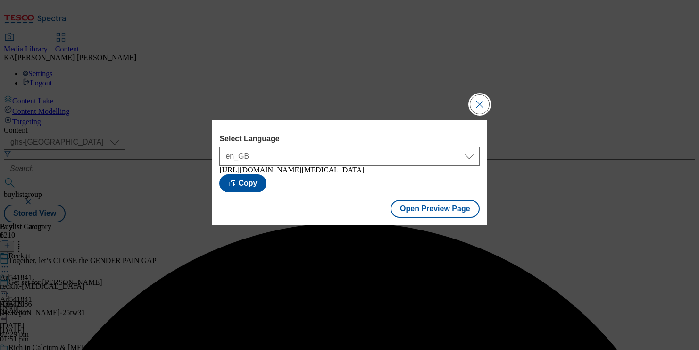
click at [482, 97] on button "Close Modal" at bounding box center [479, 104] width 19 height 19
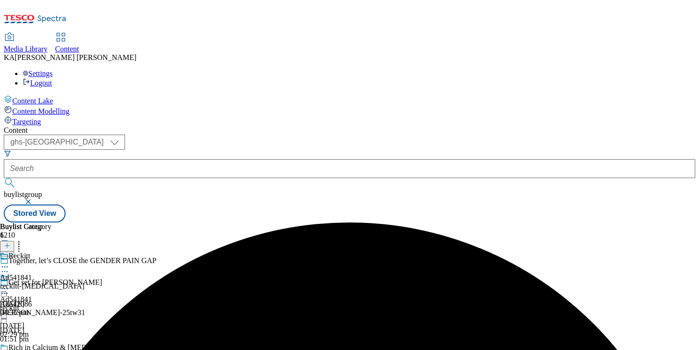
click at [9, 283] on icon at bounding box center [4, 287] width 9 height 9
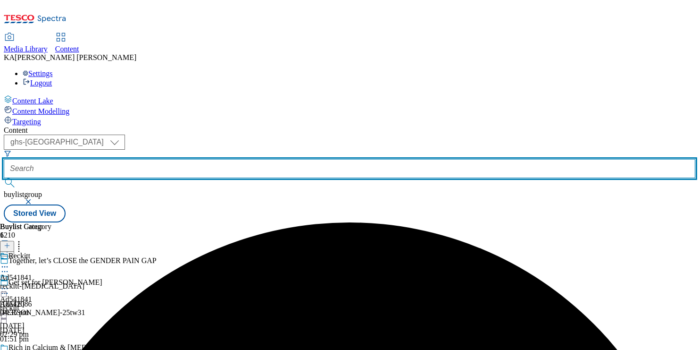
click at [210, 159] on input "text" at bounding box center [349, 168] width 691 height 19
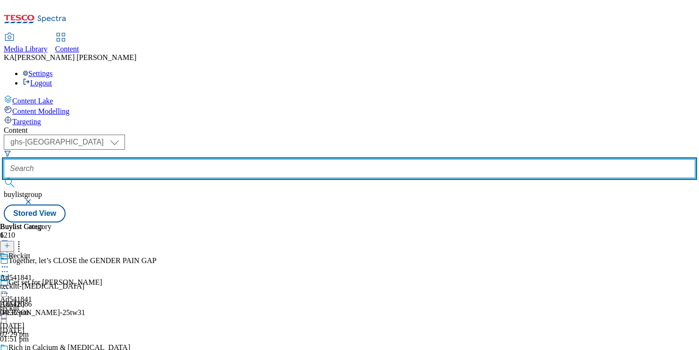
paste input "dr-[PERSON_NAME]-[GEOGRAPHIC_DATA]-town-25tw30"
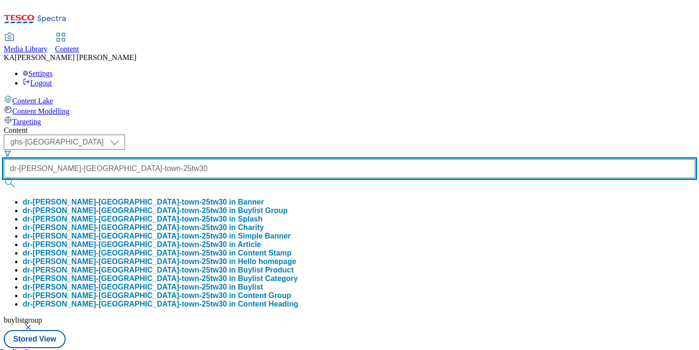
type input "dr-[PERSON_NAME]-[GEOGRAPHIC_DATA]-town-25tw30"
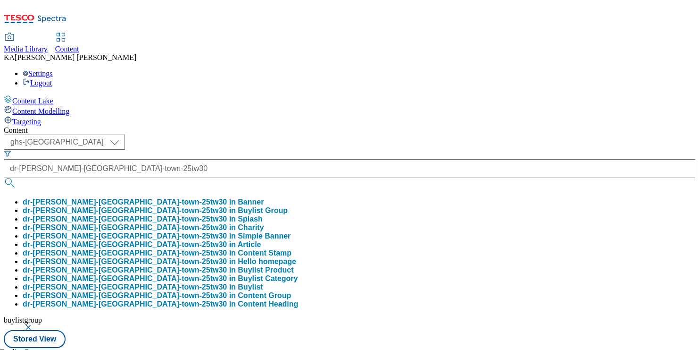
scroll to position [0, 0]
click at [214, 206] on button "dr-[PERSON_NAME]-[GEOGRAPHIC_DATA]-town-25tw30 in Buylist Group" at bounding box center [155, 210] width 265 height 8
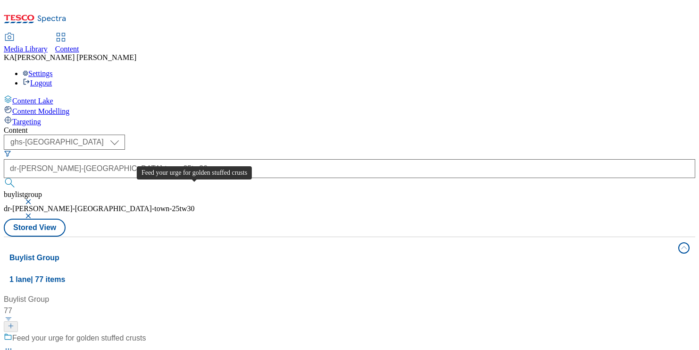
click at [146, 332] on div "Feed your urge for golden stuffed crusts" at bounding box center [78, 337] width 133 height 11
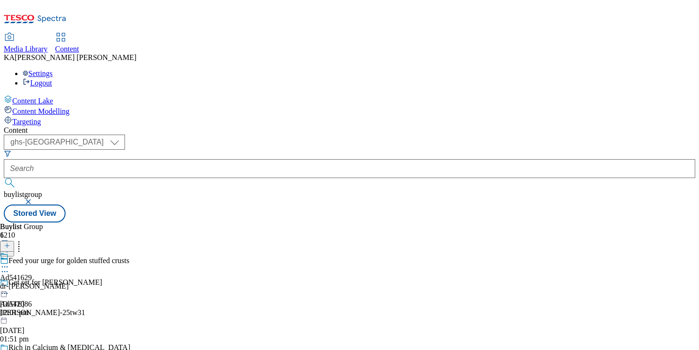
click at [9, 262] on icon at bounding box center [4, 266] width 9 height 9
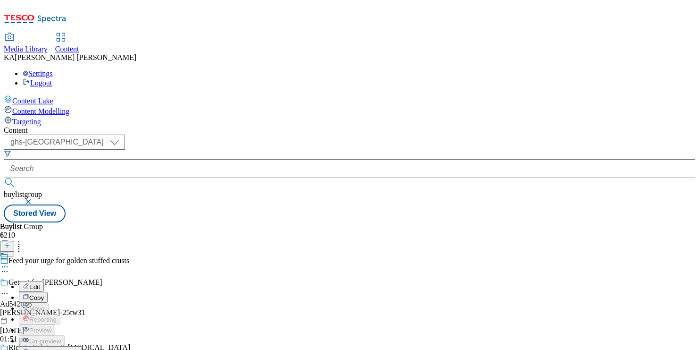
click at [40, 283] on span "Edit" at bounding box center [34, 286] width 11 height 7
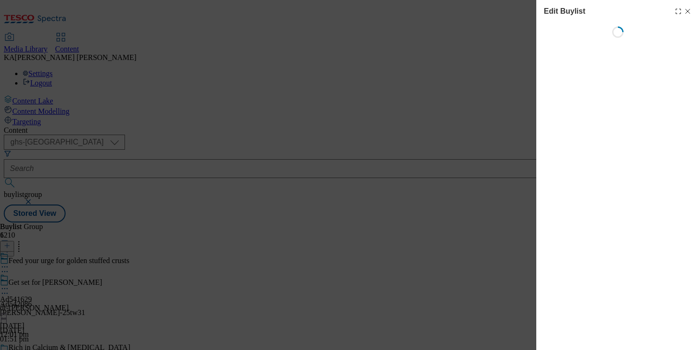
select select "tactical"
select select "supplier funded short term 1-3 weeks"
select select "dunnhumby"
select select "Banner"
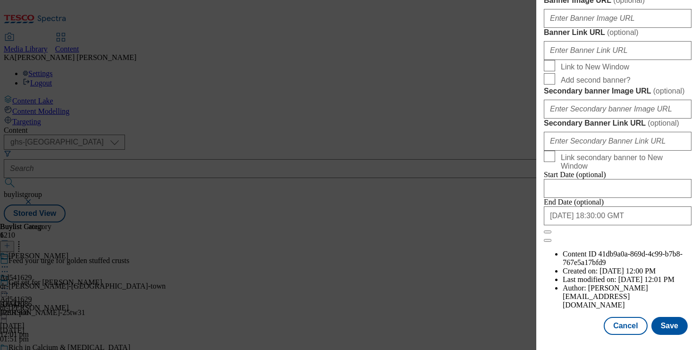
scroll to position [916, 0]
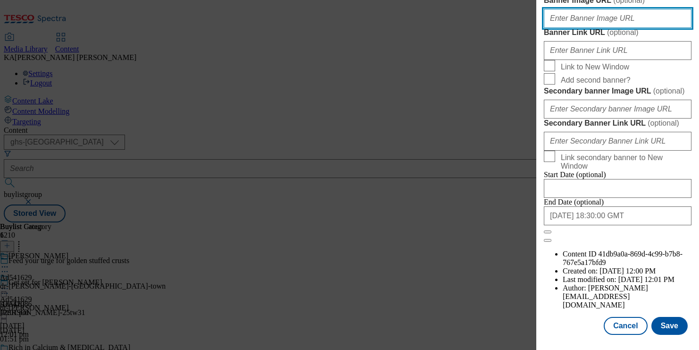
click at [570, 28] on input "Banner Image URL ( optional )" at bounding box center [618, 18] width 148 height 19
paste input "[URL][DOMAIN_NAME]"
type input "[URL][DOMAIN_NAME]"
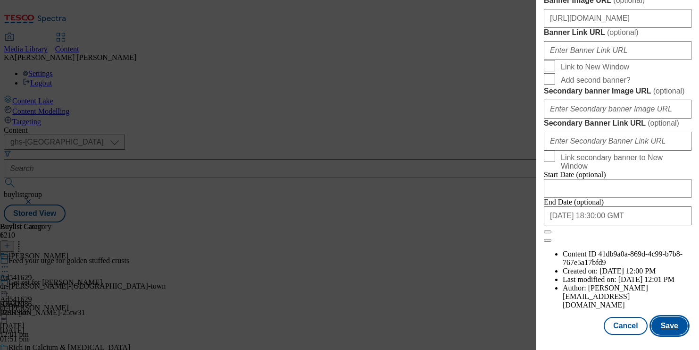
click at [669, 319] on button "Save" at bounding box center [669, 325] width 36 height 18
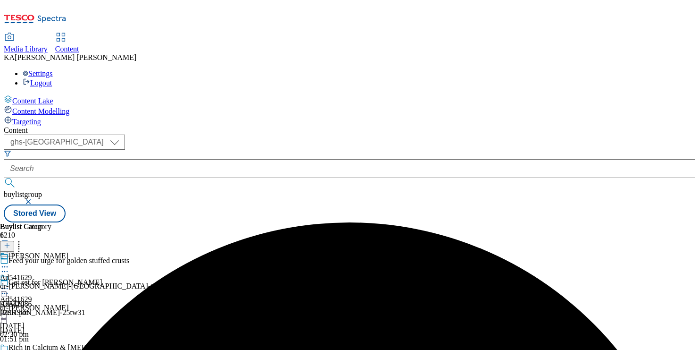
click at [9, 283] on icon at bounding box center [4, 287] width 9 height 9
click at [51, 348] on span "Preview" at bounding box center [40, 351] width 22 height 7
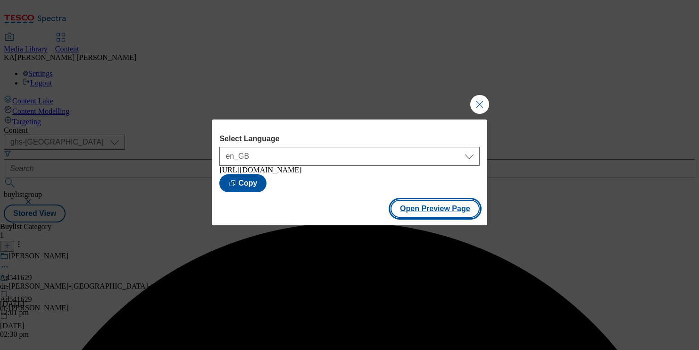
click at [403, 212] on button "Open Preview Page" at bounding box center [435, 209] width 89 height 18
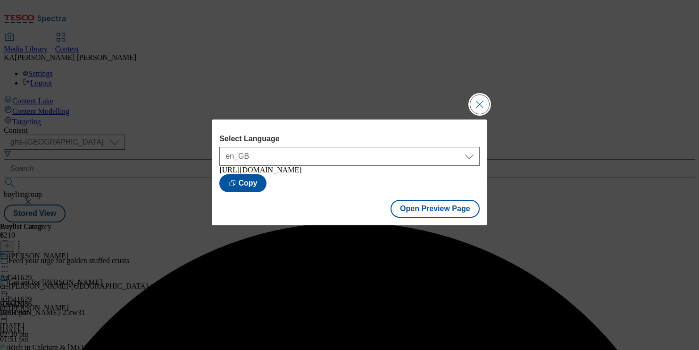
click at [474, 105] on button "Close Modal" at bounding box center [479, 104] width 19 height 19
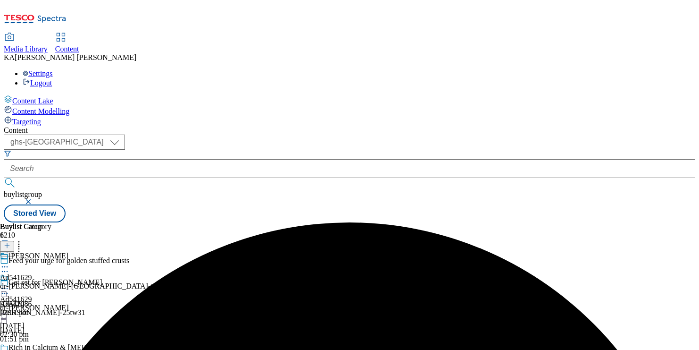
click at [9, 283] on icon at bounding box center [4, 287] width 9 height 9
